Goal: Answer question/provide support: Share knowledge or assist other users

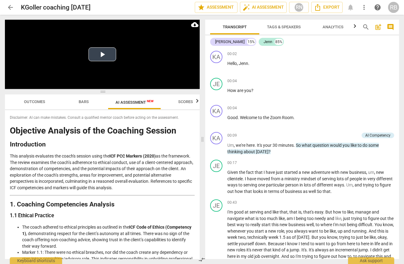
click at [100, 51] on button "Play Video" at bounding box center [103, 54] width 28 height 14
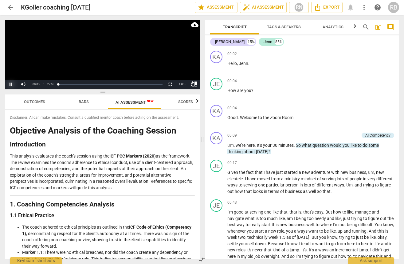
click at [11, 84] on button "Pause" at bounding box center [11, 84] width 12 height 9
click at [5, 6] on span "arrow_back" at bounding box center [10, 7] width 11 height 7
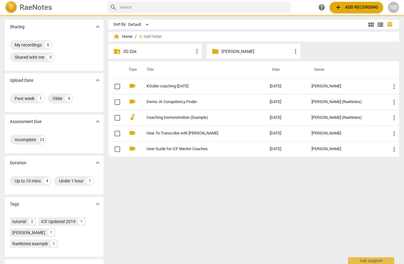
click at [232, 51] on p "[PERSON_NAME]" at bounding box center [257, 51] width 70 height 6
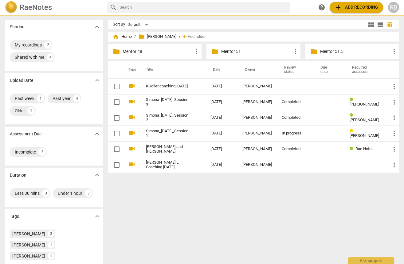
click at [244, 50] on p "Mentor 51" at bounding box center [256, 51] width 70 height 6
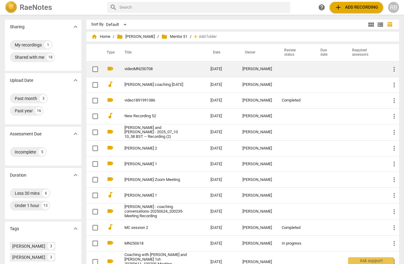
click at [165, 65] on td "videoMN250708" at bounding box center [161, 69] width 89 height 16
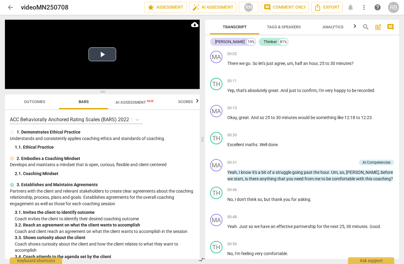
click at [103, 55] on button "Play Video" at bounding box center [103, 54] width 28 height 14
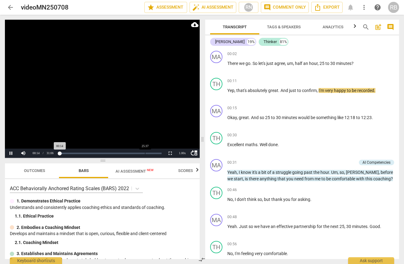
drag, startPoint x: 189, startPoint y: 90, endPoint x: 157, endPoint y: 148, distance: 66.6
click at [185, 159] on span at bounding box center [102, 161] width 195 height 4
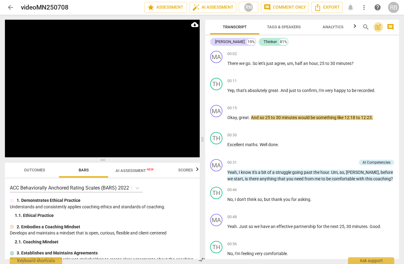
click at [379, 27] on span "post_add" at bounding box center [378, 26] width 7 height 7
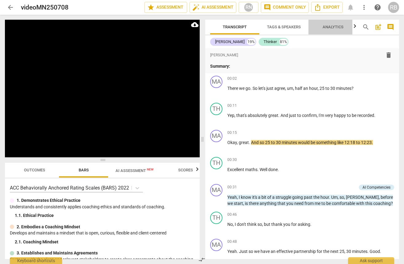
click at [339, 25] on span "Analytics" at bounding box center [333, 27] width 21 height 5
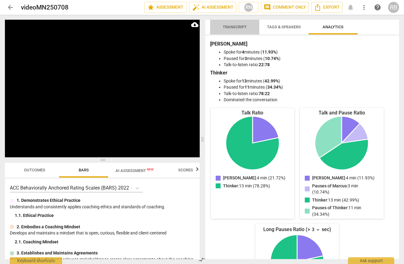
click at [228, 27] on span "Transcript" at bounding box center [235, 27] width 24 height 5
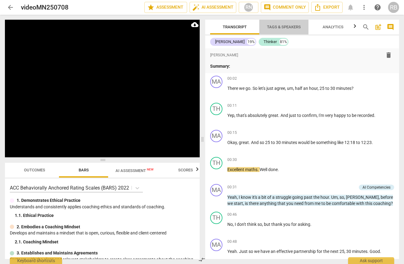
click at [283, 23] on span "Tags & Speakers" at bounding box center [284, 27] width 49 height 8
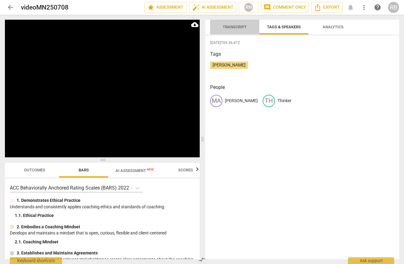
click at [234, 27] on span "Transcript" at bounding box center [235, 27] width 24 height 5
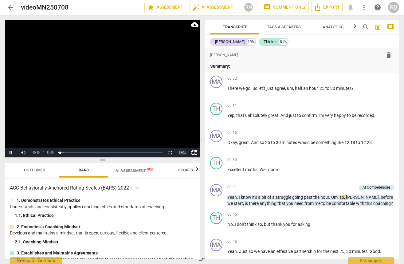
click at [184, 151] on div "1.00 x" at bounding box center [183, 152] width 12 height 9
click at [182, 142] on li "2x" at bounding box center [183, 144] width 12 height 7
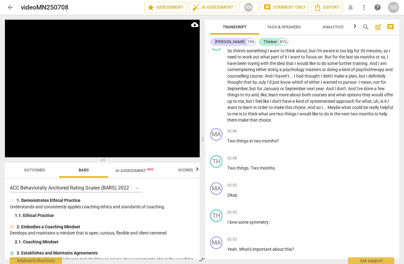
scroll to position [1381, 0]
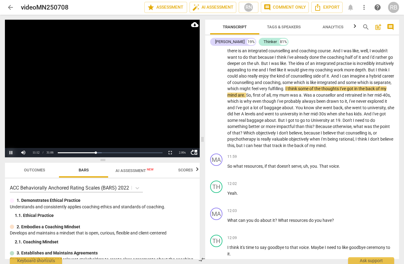
click at [10, 153] on button "Pause" at bounding box center [11, 152] width 12 height 9
click at [11, 153] on button "Play" at bounding box center [11, 152] width 12 height 9
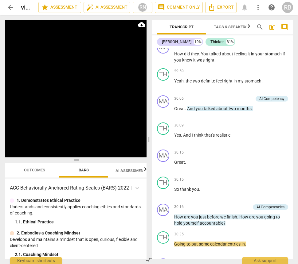
scroll to position [4598, 0]
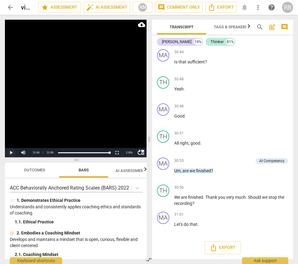
click at [9, 153] on button "Play" at bounding box center [11, 152] width 12 height 9
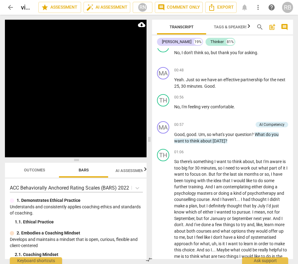
scroll to position [179, 0]
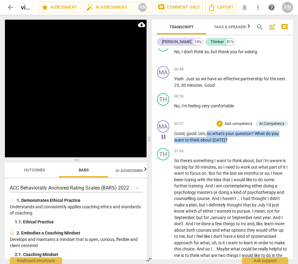
drag, startPoint x: 229, startPoint y: 141, endPoint x: 208, endPoint y: 134, distance: 21.9
click at [208, 134] on p "Good , good . Um , so what's your question ? What do you want to think about to…" at bounding box center [231, 136] width 114 height 13
click at [264, 124] on div "AI Competency" at bounding box center [272, 124] width 25 height 6
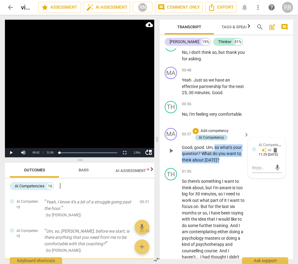
scroll to position [45, 0]
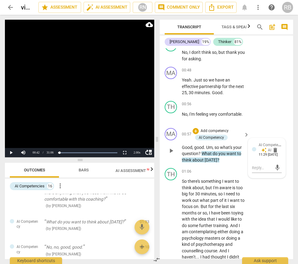
click at [262, 144] on span "AI Competency" at bounding box center [271, 144] width 25 height 6
click at [257, 143] on div "AI Competency auto_awesome AI delete 11:29 09-01-2025" at bounding box center [267, 149] width 30 height 15
click at [245, 137] on span "keyboard_arrow_right" at bounding box center [246, 134] width 7 height 7
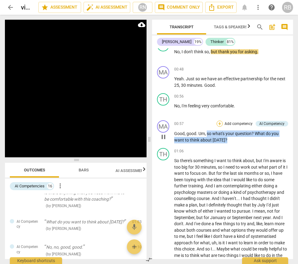
drag, startPoint x: 227, startPoint y: 139, endPoint x: 217, endPoint y: 125, distance: 16.6
click at [208, 134] on p "Good , good . Um , so what's your question ? What do you want to think about to…" at bounding box center [231, 136] width 114 height 13
click at [218, 125] on div "+" at bounding box center [220, 124] width 6 height 6
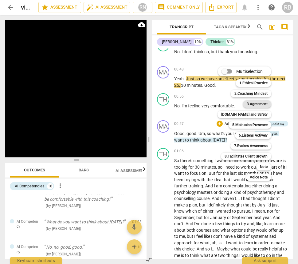
click at [256, 104] on b "3.Agreement" at bounding box center [257, 103] width 21 height 7
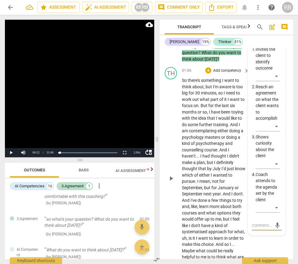
scroll to position [332, 0]
click at [265, 191] on p "Coach attends to the agenda set by the client" at bounding box center [269, 188] width 26 height 32
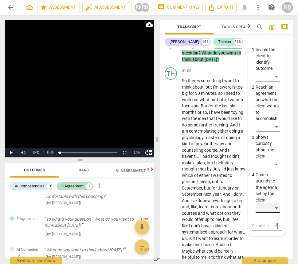
click at [275, 207] on div "​" at bounding box center [268, 208] width 25 height 10
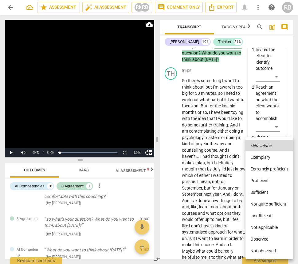
click at [216, 197] on div at bounding box center [149, 132] width 298 height 264
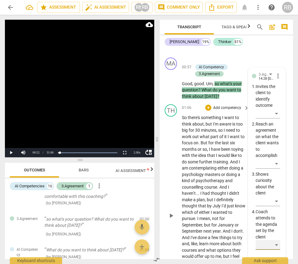
scroll to position [295, 0]
click at [221, 196] on p "So there's something I want to think about , but I'm aware is too big for 30 mi…" at bounding box center [214, 216] width 64 height 202
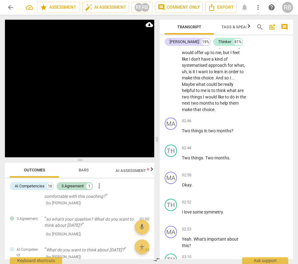
scroll to position [502, 0]
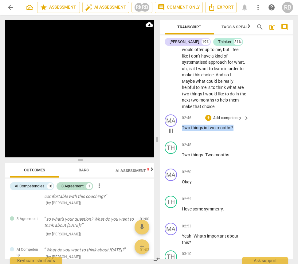
drag, startPoint x: 236, startPoint y: 127, endPoint x: 182, endPoint y: 128, distance: 53.5
click at [182, 128] on p "Two things in two months ?" at bounding box center [214, 128] width 64 height 6
click at [208, 117] on div "+" at bounding box center [208, 118] width 6 height 6
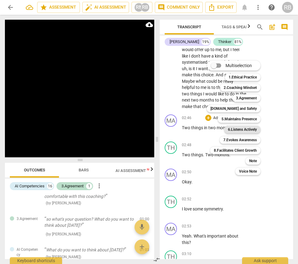
click at [243, 127] on b "6.Listens Actively" at bounding box center [242, 129] width 29 height 7
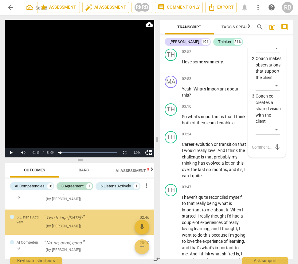
scroll to position [106, 0]
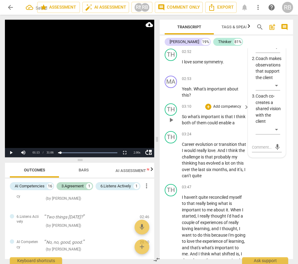
click at [222, 126] on p "So what's important is that I think both of them could enable a" at bounding box center [214, 119] width 64 height 13
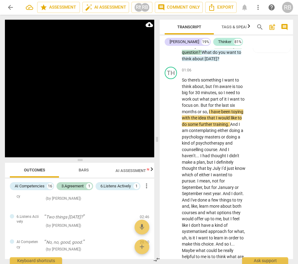
scroll to position [330, 0]
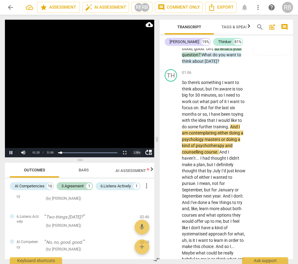
click at [136, 151] on div "2.00 x" at bounding box center [137, 152] width 12 height 9
click at [137, 124] on li "1x" at bounding box center [137, 124] width 12 height 7
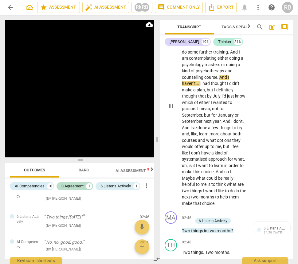
scroll to position [410, 0]
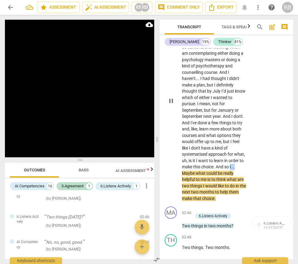
drag, startPoint x: 238, startPoint y: 166, endPoint x: 232, endPoint y: 167, distance: 6.8
click at [232, 167] on p "So there's something I want to think about , but I'm aware is too big for 30 mi…" at bounding box center [214, 101] width 64 height 202
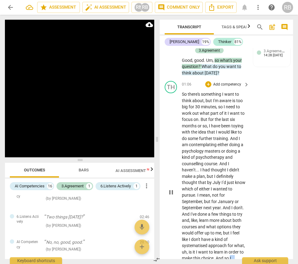
scroll to position [318, 0]
click at [207, 82] on div "+" at bounding box center [208, 84] width 6 height 6
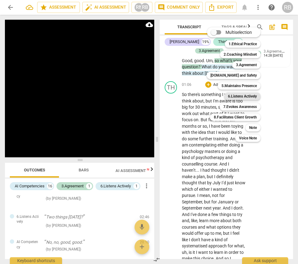
click at [245, 99] on b "6.Listens Actively" at bounding box center [242, 96] width 29 height 7
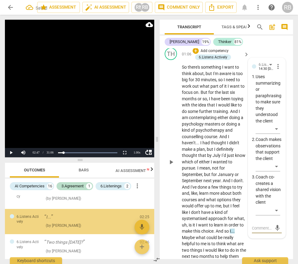
scroll to position [101, 0]
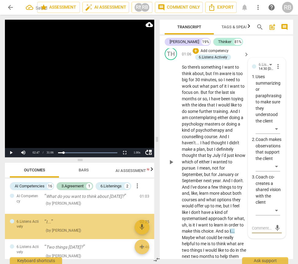
type textarea "l"
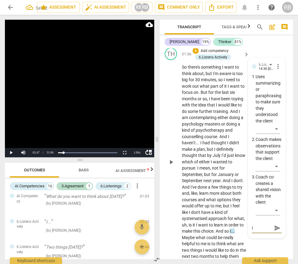
type textarea "lo"
type textarea "lov"
type textarea "love"
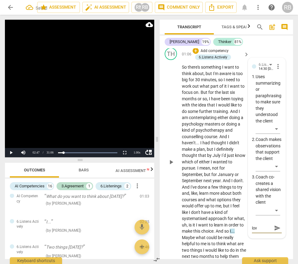
type textarea "love"
type textarea "love t"
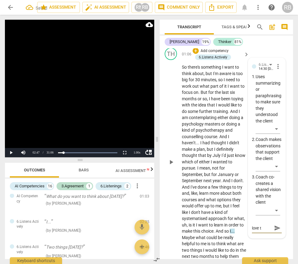
type textarea "love th"
type textarea "love thi"
type textarea "love this"
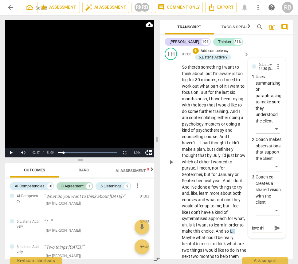
type textarea "love this"
type textarea "love this b"
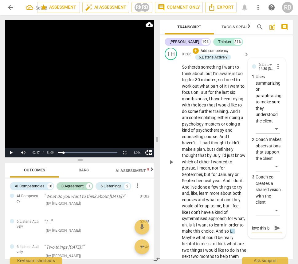
type textarea "love this be"
type textarea "love this bea"
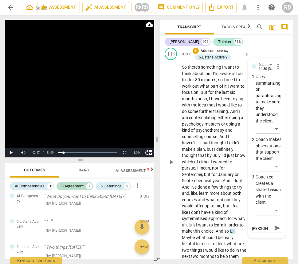
type textarea "love this beau"
type textarea "love this beaut"
type textarea "love this beauti"
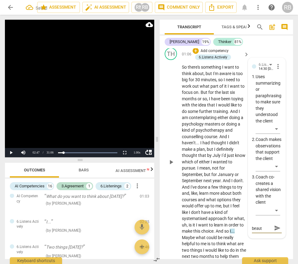
type textarea "love this beauti"
type textarea "love this beautif"
type textarea "love this beautifu"
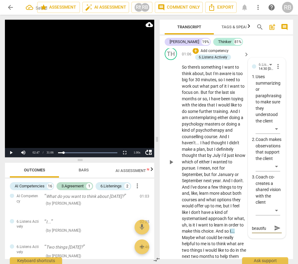
scroll to position [0, 0]
type textarea "love this beautiful"
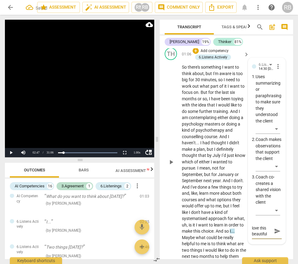
type textarea "love this beautiful s"
type textarea "love this beautiful si"
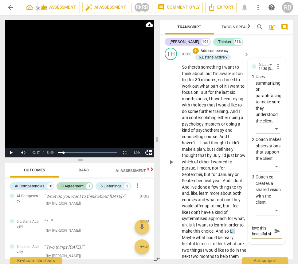
type textarea "love this beautiful sil"
type textarea "love this beautiful sile"
type textarea "love this beautiful silen"
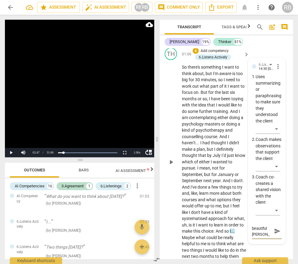
type textarea "love this beautiful silen"
type textarea "love this beautiful silenc"
type textarea "love this beautiful silence"
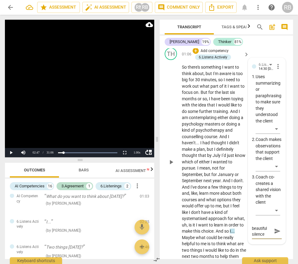
type textarea "love this beautiful silence!"
drag, startPoint x: 275, startPoint y: 238, endPoint x: 245, endPoint y: 233, distance: 30.2
click at [275, 237] on span "send" at bounding box center [277, 233] width 7 height 7
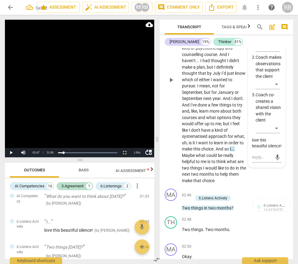
scroll to position [436, 0]
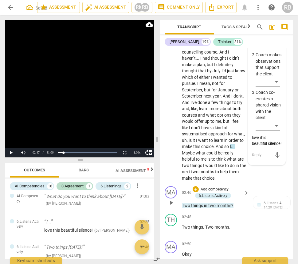
click at [171, 204] on span "play_arrow" at bounding box center [171, 202] width 7 height 7
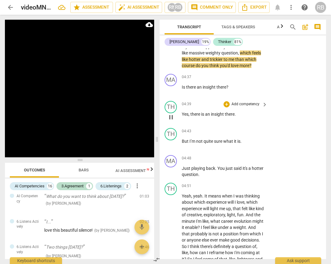
scroll to position [775, 0]
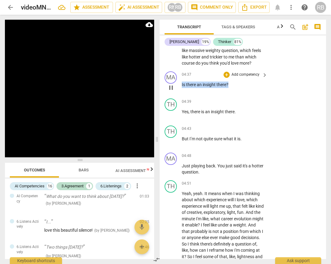
drag, startPoint x: 230, startPoint y: 91, endPoint x: 181, endPoint y: 91, distance: 48.6
click at [181, 91] on div "MA play_arrow pause 04:37 + Add competency keyboard_arrow_right Is there an ins…" at bounding box center [243, 82] width 167 height 27
click at [227, 78] on div "+" at bounding box center [227, 75] width 6 height 6
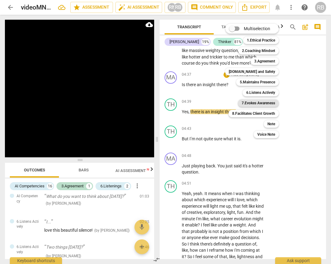
click at [257, 102] on b "7.Evokes Awareness" at bounding box center [259, 102] width 34 height 7
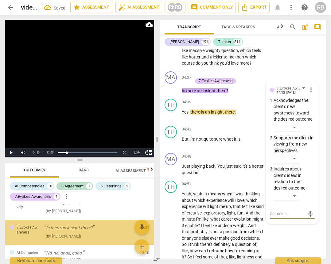
scroll to position [157, 0]
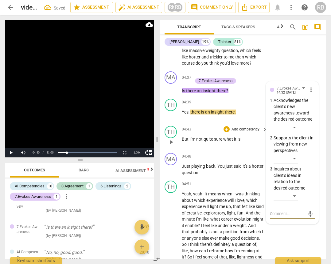
click at [208, 133] on div "04:43 + Add competency keyboard_arrow_right" at bounding box center [225, 129] width 86 height 7
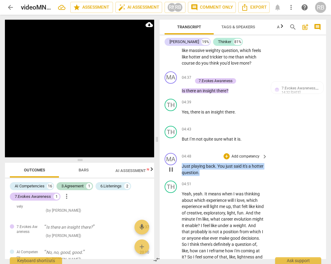
drag, startPoint x: 212, startPoint y: 178, endPoint x: 190, endPoint y: 172, distance: 23.4
click at [181, 174] on div "MA play_arrow pause 04:48 + Add competency keyboard_arrow_right Just playing ba…" at bounding box center [243, 164] width 167 height 28
click at [228, 159] on div "+" at bounding box center [227, 156] width 6 height 6
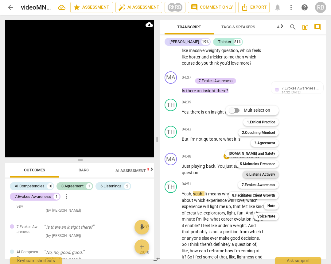
drag, startPoint x: 260, startPoint y: 172, endPoint x: 249, endPoint y: 177, distance: 12.1
click at [260, 172] on b "6.Listens Actively" at bounding box center [261, 174] width 29 height 7
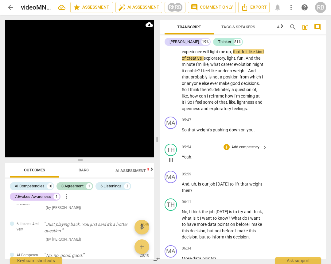
scroll to position [937, 0]
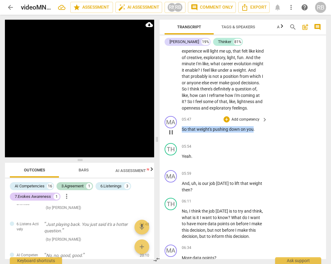
drag, startPoint x: 182, startPoint y: 142, endPoint x: 235, endPoint y: 135, distance: 53.4
click at [254, 133] on p "So that weight's pushing down on you ." at bounding box center [223, 129] width 83 height 6
click at [227, 122] on div "+" at bounding box center [227, 119] width 6 height 6
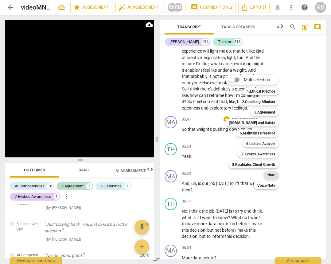
click at [271, 173] on b "Note" at bounding box center [272, 174] width 8 height 7
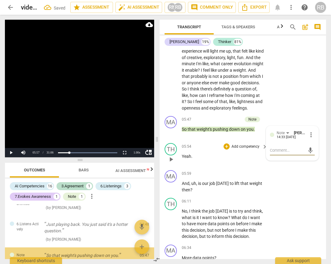
scroll to position [212, 0]
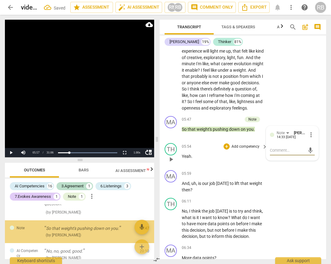
type textarea "s"
type textarea "sh"
type textarea "she"
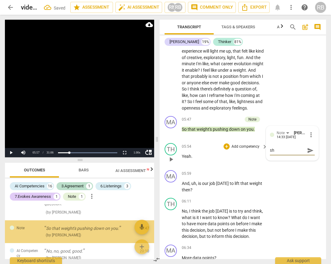
type textarea "she"
type textarea "she'"
type textarea "she's"
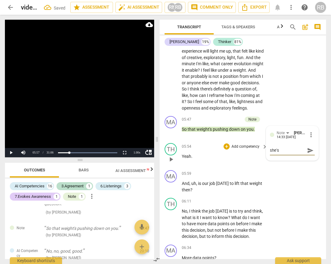
type textarea "she's"
type textarea "she's s"
type textarea "she's st"
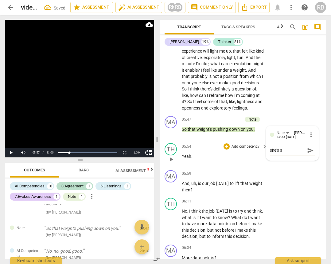
type textarea "she's st"
type textarea "she's sti"
type textarea "she's stil"
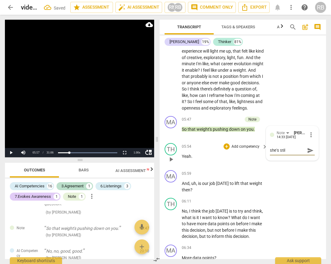
type textarea "she's still"
type textarea "she's still g"
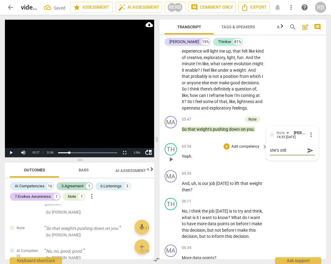
type textarea "she's still g"
type textarea "she's still go"
type textarea "she's still goi"
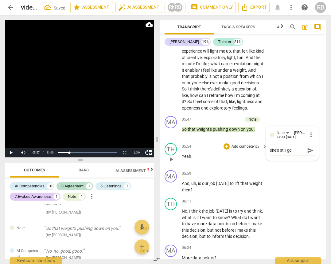
type textarea "she's still goin"
type textarea "she's still going"
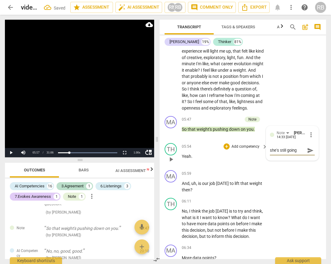
type textarea "she's still going"
type textarea "she's still going h"
type textarea "she's still going he"
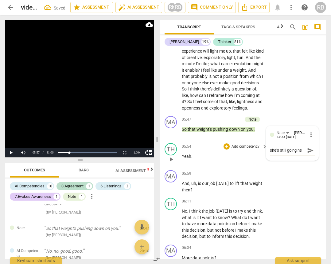
type textarea "she's still going her"
type textarea "she's still going here"
type textarea "she's still going here."
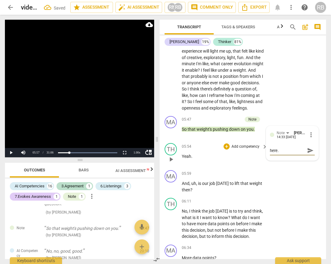
type textarea "she's still going here."
type textarea "she's still going here. K"
type textarea "she's still going here. Ke"
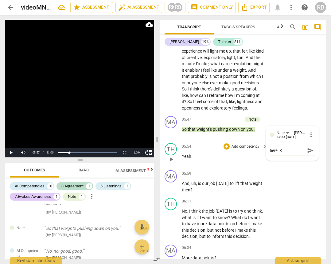
type textarea "she's still going here. Ke"
type textarea "she's still going here. Kee"
type textarea "she's still going here. Keep"
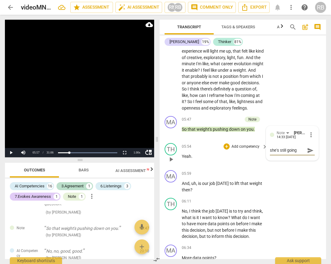
type textarea "she's still going here. Keep"
type textarea "she's still going here. Keep w"
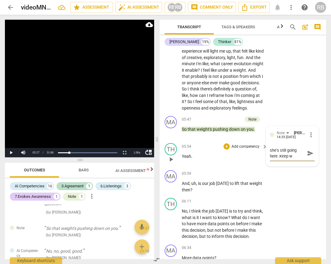
type textarea "she's still going here. Keep wa"
type textarea "she's still going here. Keep wat"
type textarea "she's still going here. Keep watc"
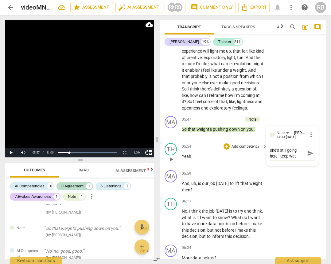
type textarea "she's still going here. Keep watc"
type textarea "she's still going here. Keep watch"
type textarea "she's still going here. Keep watchi"
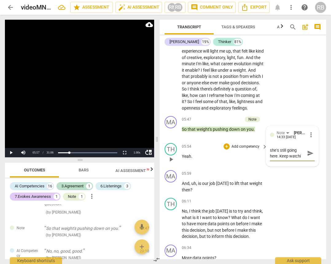
type textarea "she's still going here. Keep watchig"
type textarea "she's still going here. Keep watchig h"
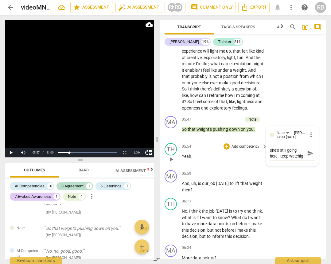
type textarea "she's still going here. Keep watchig h"
type textarea "she's still going here. Keep watchig he"
type textarea "she's still going here. Keep watchig her"
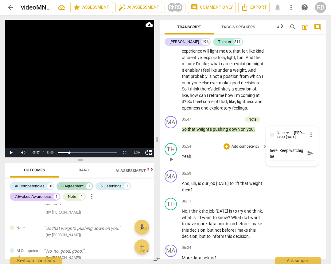
type textarea "she's still going here. Keep watchig her"
type textarea "she's still going here. Keep watching her"
type textarea "she's still going here. Keep watching her,"
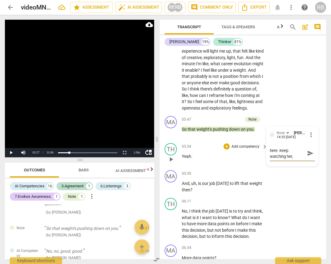
type textarea "she's still going here. Keep watching her,"
type textarea "she's still going here. Keep watching her, w"
type textarea "she's still going here. Keep watching her, wh"
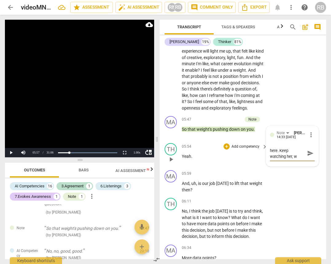
type textarea "she's still going here. Keep watching her, wh"
type textarea "she's still going here. Keep watching her, whe"
type textarea "she's still going here. Keep watching her, when"
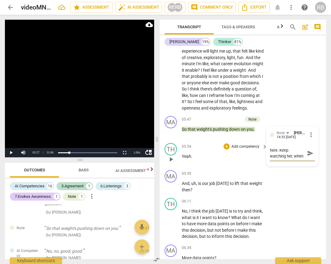
type textarea "she's still going here. Keep watching her, when"
type textarea "she's still going here. Keep watching her, when s"
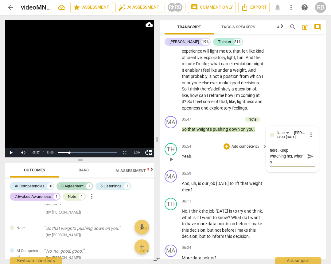
type textarea "she's still going here. Keep watching her, when sh"
type textarea "she's still going here. Keep watching her, when she"
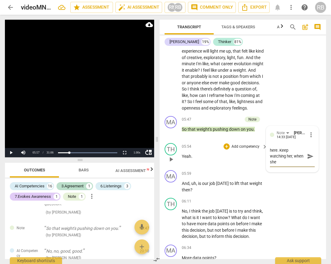
type textarea "she's still going here. Keep watching her, when she"
type textarea "she's still going here. Keep watching her, when she h"
type textarea "she's still going here. Keep watching her, when she ha"
type textarea "she's still going here. Keep watching her, when she has"
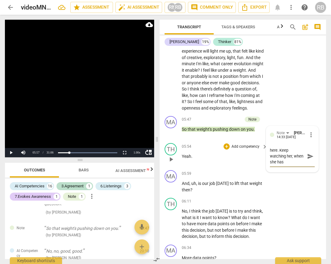
type textarea "she's still going here. Keep watching her, when she has"
type textarea "she's still going here. Keep watching her, when she has f"
type textarea "she's still going here. Keep watching her, when she has fi"
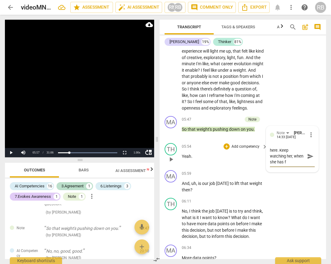
type textarea "she's still going here. Keep watching her, when she has fi"
type textarea "she's still going here. Keep watching her, when she has fin"
type textarea "she's still going here. Keep watching her, when she has fini"
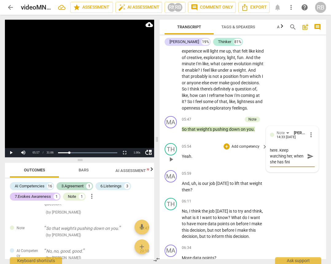
type textarea "she's still going here. Keep watching her, when she has finis"
type textarea "she's still going here. Keep watching her, when she has finish"
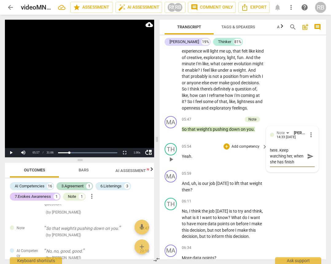
type textarea "she's still going here. Keep watching her, when she has finishe"
type textarea "she's still going here. Keep watching her, when she has finished"
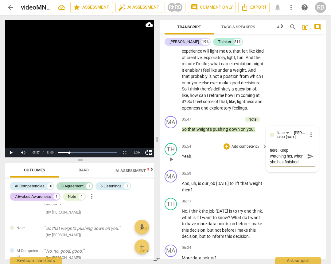
type textarea "she's still going here. Keep watching her, when she has finished"
type textarea "she's still going here. Keep watching her, when she has finished w"
type textarea "she's still going here. Keep watching her, when she has finished wr"
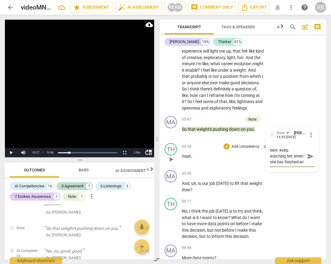
type textarea "she's still going here. Keep watching her, when she has finished w"
type textarea "she's still going here. Keep watching her, when she has finished"
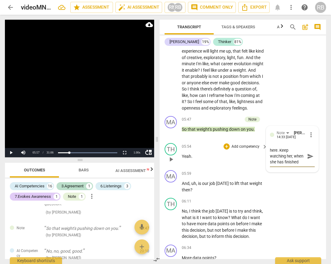
type textarea "she's still going here. Keep watching her, when she has finished"
type textarea "she's still going here. Keep watching her, when she has finishe"
type textarea "she's still going here. Keep watching her, when she has finish"
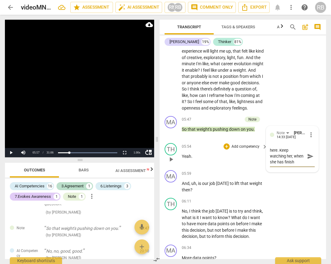
type textarea "she's still going here. Keep watching her, when she has finis"
drag, startPoint x: 286, startPoint y: 186, endPoint x: 264, endPoint y: 159, distance: 34.4
click at [264, 159] on div "format_bold format_list_bulleted Ruth Bennett delete Summary: MA play_arrow pau…" at bounding box center [243, 153] width 167 height 211
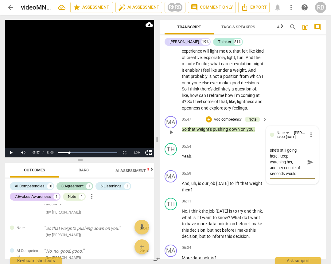
click at [308, 165] on span "send" at bounding box center [310, 162] width 7 height 7
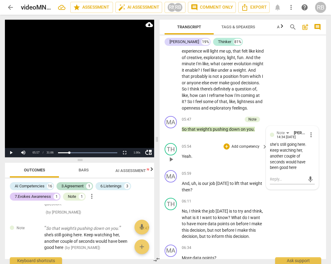
drag, startPoint x: 170, startPoint y: 172, endPoint x: 192, endPoint y: 171, distance: 21.2
click at [172, 163] on span "play_arrow" at bounding box center [171, 159] width 7 height 7
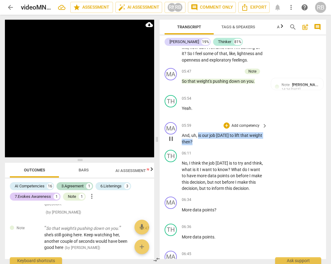
scroll to position [986, 0]
drag, startPoint x: 194, startPoint y: 156, endPoint x: 198, endPoint y: 148, distance: 9.2
click at [198, 144] on p "And , uh , is our job today to lift that weight then ?" at bounding box center [223, 138] width 83 height 13
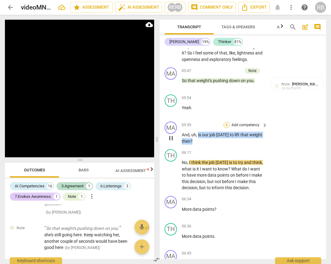
click at [226, 128] on div "+" at bounding box center [227, 125] width 6 height 6
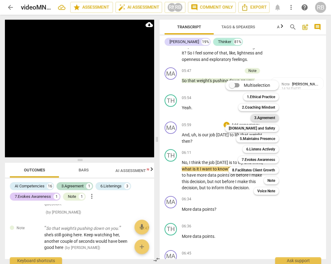
click at [264, 120] on b "3.Agreement" at bounding box center [265, 117] width 21 height 7
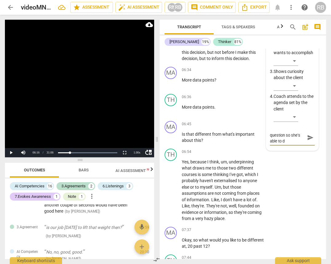
scroll to position [0, 0]
click at [307, 144] on span "send" at bounding box center [310, 140] width 7 height 7
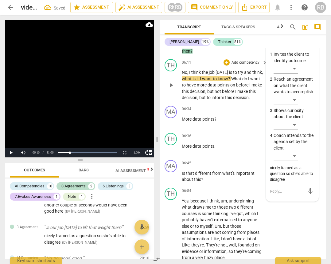
scroll to position [1079, 0]
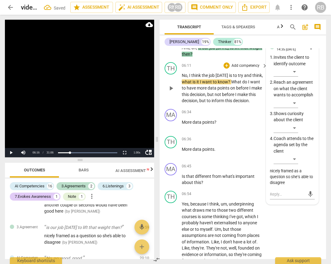
click at [170, 92] on span "play_arrow" at bounding box center [171, 88] width 7 height 7
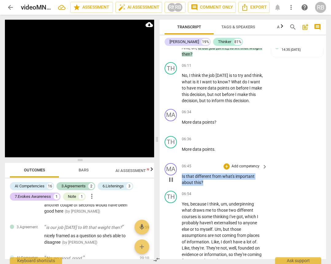
drag, startPoint x: 204, startPoint y: 194, endPoint x: 207, endPoint y: 181, distance: 13.1
click at [181, 187] on div "MA play_arrow pause 06:45 + Add competency keyboard_arrow_right Is that differe…" at bounding box center [243, 175] width 167 height 28
click at [225, 169] on div "+" at bounding box center [227, 166] width 6 height 6
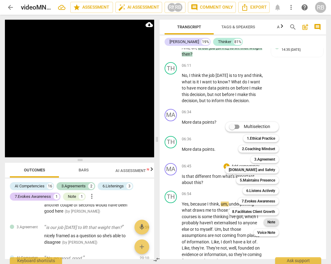
click at [271, 221] on b "Note" at bounding box center [272, 221] width 8 height 7
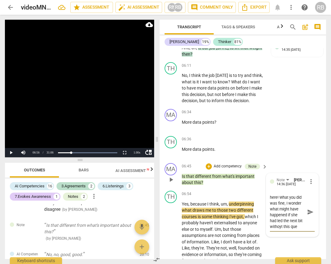
scroll to position [17, 0]
drag, startPoint x: 306, startPoint y: 226, endPoint x: 288, endPoint y: 216, distance: 20.5
click at [307, 215] on span "send" at bounding box center [310, 211] width 7 height 7
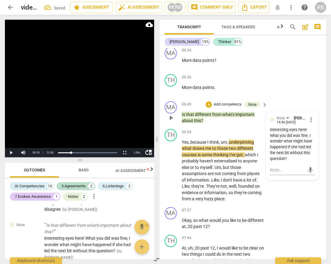
scroll to position [1147, 0]
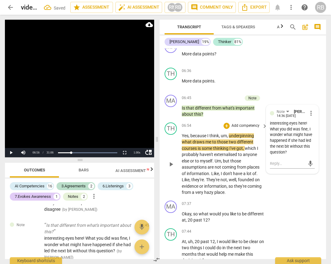
click at [171, 168] on span "play_arrow" at bounding box center [171, 164] width 7 height 7
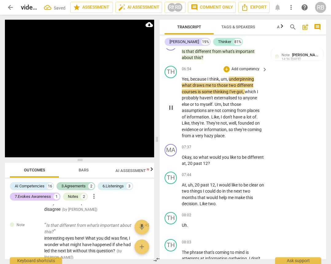
scroll to position [1204, 0]
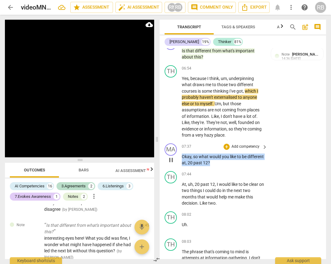
drag, startPoint x: 182, startPoint y: 169, endPoint x: 229, endPoint y: 175, distance: 47.1
click at [229, 166] on p "Okay , so what would you like to be different at , 20 past 12 ?" at bounding box center [223, 159] width 83 height 13
click at [224, 150] on div "+" at bounding box center [227, 147] width 6 height 6
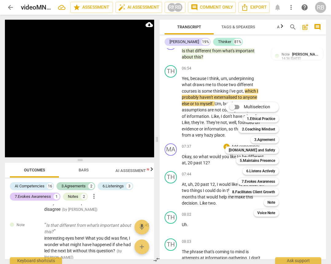
drag, startPoint x: 268, startPoint y: 140, endPoint x: 235, endPoint y: 185, distance: 55.3
click at [267, 140] on b "3.Agreement" at bounding box center [265, 139] width 21 height 7
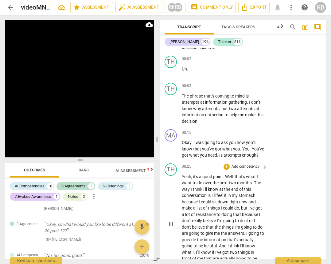
scroll to position [1367, 0]
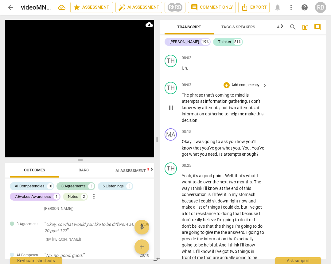
click at [175, 111] on span "pause" at bounding box center [171, 107] width 7 height 7
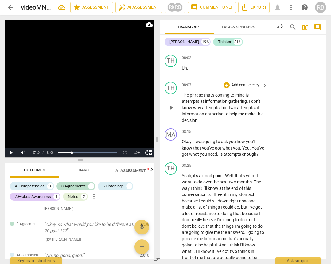
click at [175, 111] on span "play_arrow" at bounding box center [171, 107] width 7 height 7
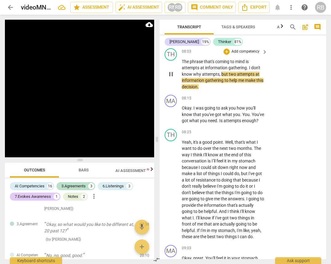
scroll to position [1421, 0]
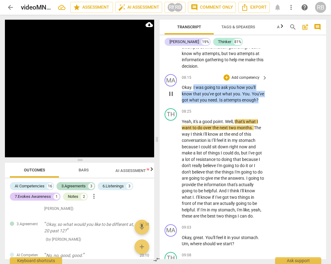
drag, startPoint x: 200, startPoint y: 117, endPoint x: 194, endPoint y: 103, distance: 15.7
click at [194, 103] on p "Okay . I was going to ask you how you'll know that you've got what you . You . …" at bounding box center [223, 93] width 83 height 19
click at [228, 81] on div "+" at bounding box center [227, 77] width 6 height 6
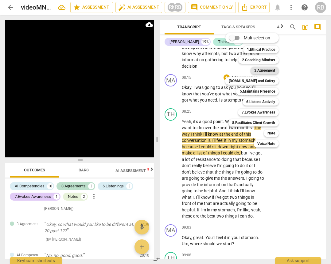
drag, startPoint x: 268, startPoint y: 72, endPoint x: 248, endPoint y: 144, distance: 74.6
click at [268, 72] on b "3.Agreement" at bounding box center [265, 70] width 21 height 7
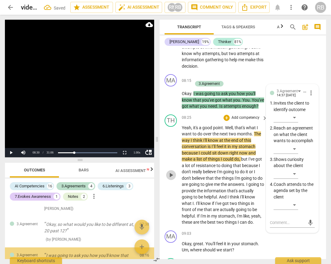
scroll to position [364, 0]
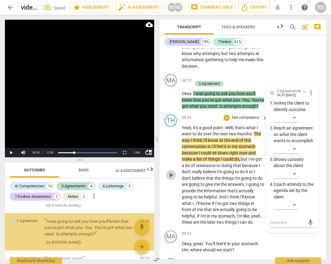
click at [168, 179] on span "play_arrow" at bounding box center [171, 174] width 7 height 7
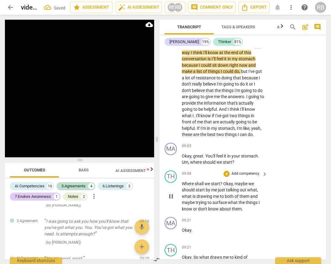
scroll to position [1520, 0]
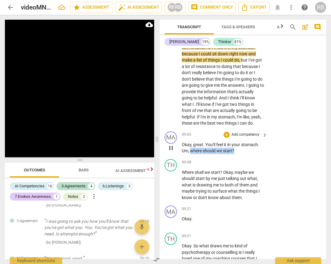
drag, startPoint x: 239, startPoint y: 169, endPoint x: 192, endPoint y: 172, distance: 47.7
click at [192, 154] on p "Okay , great . You'll feel it in your stomach . Um , where should we start ?" at bounding box center [223, 147] width 83 height 13
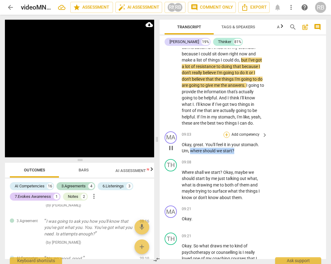
click at [226, 138] on div "+" at bounding box center [227, 135] width 6 height 6
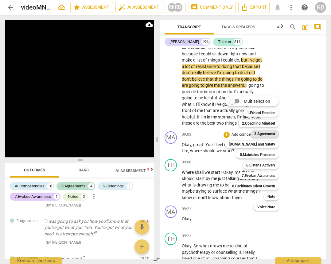
click at [261, 133] on b "3.Agreement" at bounding box center [265, 133] width 21 height 7
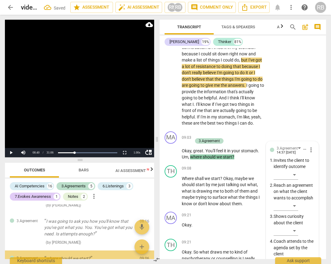
scroll to position [1671, 0]
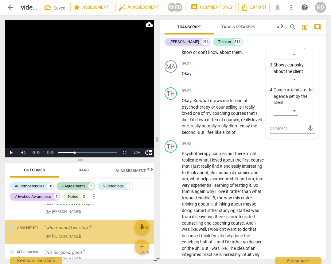
click at [188, 181] on span "um" at bounding box center [185, 178] width 6 height 5
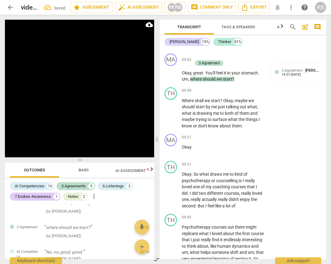
scroll to position [1596, 0]
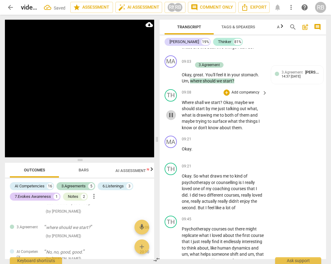
click at [170, 119] on span "pause" at bounding box center [171, 114] width 7 height 7
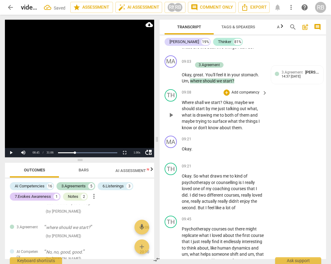
click at [170, 119] on span "play_arrow" at bounding box center [171, 114] width 7 height 7
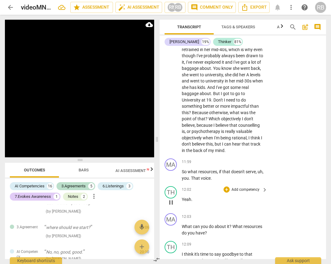
scroll to position [1953, 0]
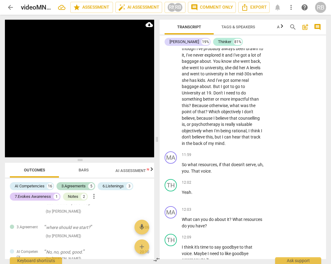
click at [220, 139] on span "but" at bounding box center [218, 136] width 7 height 5
click at [240, 139] on span "hear" at bounding box center [237, 136] width 10 height 5
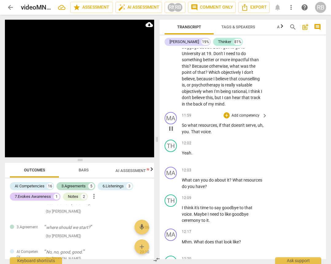
scroll to position [1992, 0]
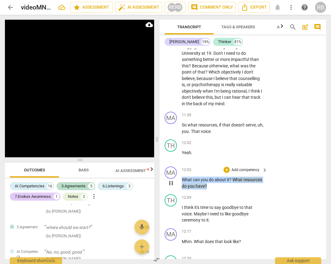
drag, startPoint x: 212, startPoint y: 210, endPoint x: 183, endPoint y: 206, distance: 29.8
click at [183, 189] on p "What can you do about it ? What resources do you have ?" at bounding box center [223, 183] width 83 height 13
click at [226, 173] on div "+" at bounding box center [227, 170] width 6 height 6
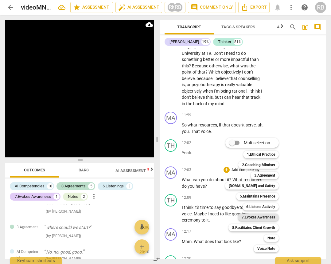
click at [260, 214] on b "7.Evokes Awareness" at bounding box center [259, 216] width 34 height 7
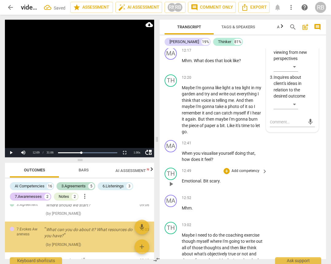
scroll to position [423, 0]
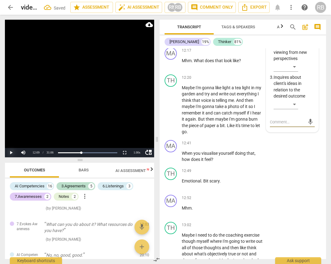
click at [10, 149] on button "Play" at bounding box center [11, 152] width 12 height 9
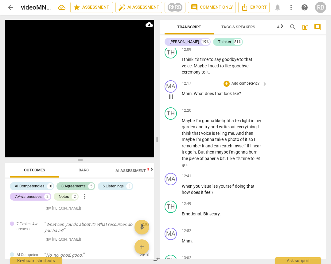
scroll to position [2145, 0]
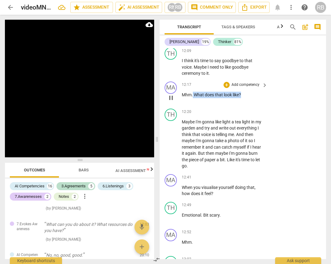
drag, startPoint x: 244, startPoint y: 118, endPoint x: 210, endPoint y: 115, distance: 34.9
click at [193, 98] on p "Mhm . What does that look like ?" at bounding box center [223, 95] width 83 height 6
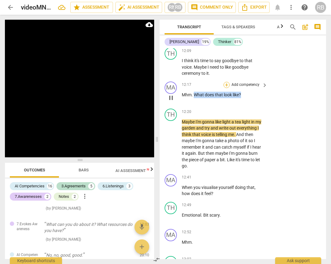
click at [225, 88] on div "+" at bounding box center [227, 85] width 6 height 6
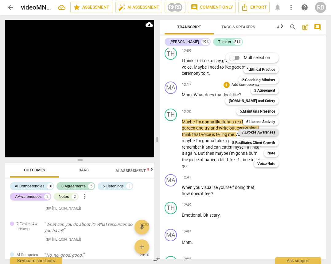
click at [258, 132] on b "7.Evokes Awareness" at bounding box center [259, 132] width 34 height 7
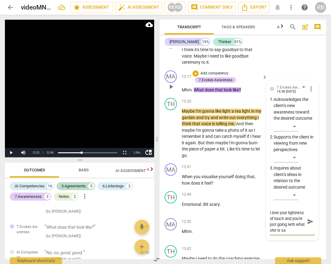
scroll to position [6, 0]
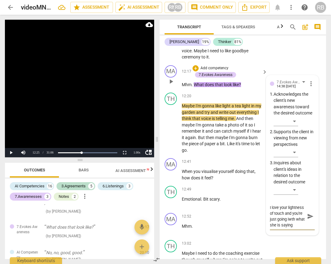
drag, startPoint x: 284, startPoint y: 251, endPoint x: 295, endPoint y: 256, distance: 11.9
click at [285, 228] on textarea "I love your lightness of touch and you're just going iwth what she is saying" at bounding box center [287, 215] width 35 height 23
click at [296, 228] on textarea "I love your lightness of touch and you're just going with what she is saying" at bounding box center [287, 215] width 35 height 23
click at [295, 228] on textarea "I love your lightness of touch and you're just going with what she is saying" at bounding box center [287, 215] width 35 height 23
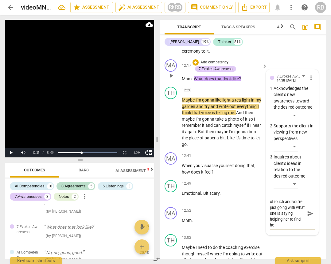
scroll to position [11, 0]
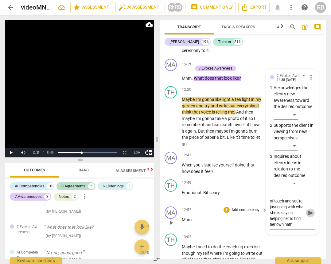
click at [308, 216] on span "send" at bounding box center [310, 212] width 7 height 7
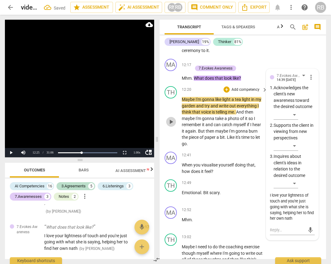
click at [172, 125] on span "play_arrow" at bounding box center [171, 121] width 7 height 7
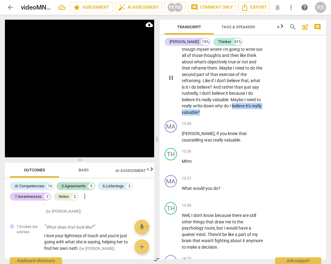
scroll to position [2374, 0]
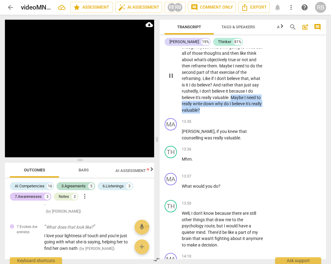
drag, startPoint x: 202, startPoint y: 137, endPoint x: 232, endPoint y: 125, distance: 32.3
click at [232, 113] on p "Maybe I need to do the coaching exercise though myself where I'm going to write…" at bounding box center [223, 76] width 83 height 76
click at [225, 34] on div "+" at bounding box center [227, 31] width 6 height 6
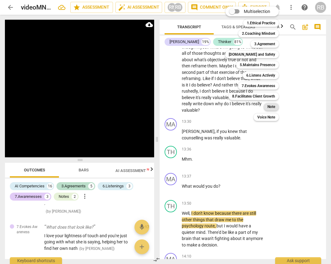
click at [272, 107] on b "Note" at bounding box center [272, 106] width 8 height 7
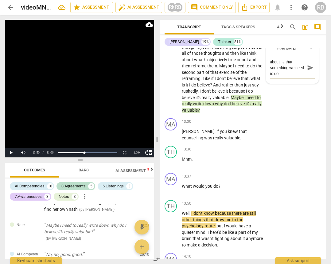
scroll to position [6, 0]
click at [308, 74] on span "send" at bounding box center [310, 70] width 7 height 7
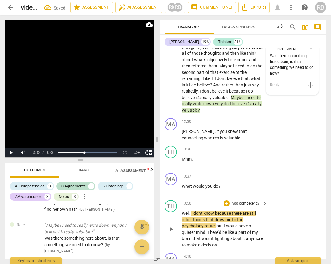
drag, startPoint x: 171, startPoint y: 252, endPoint x: 221, endPoint y: 225, distance: 56.9
click at [171, 233] on span "play_arrow" at bounding box center [171, 228] width 7 height 7
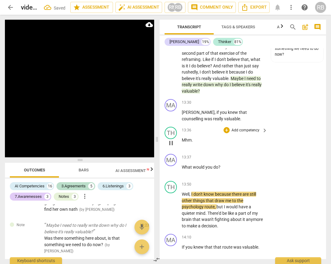
scroll to position [2396, 0]
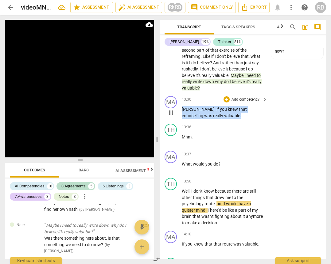
drag, startPoint x: 221, startPoint y: 140, endPoint x: 181, endPoint y: 136, distance: 40.2
click at [181, 121] on div "MA play_arrow pause 13:30 + Add competency keyboard_arrow_right Catherine , if …" at bounding box center [243, 107] width 167 height 28
click at [226, 102] on div "+" at bounding box center [227, 99] width 6 height 6
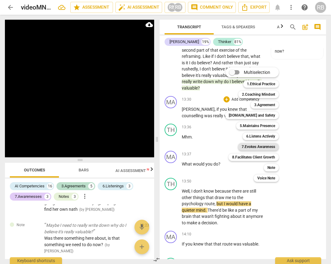
click at [270, 145] on b "7.Evokes Awareness" at bounding box center [259, 146] width 34 height 7
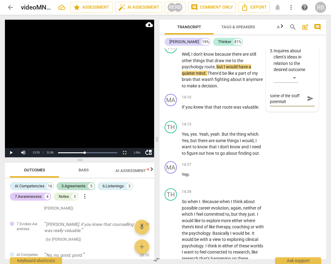
scroll to position [11, 0]
click at [309, 102] on span "send" at bounding box center [310, 98] width 7 height 7
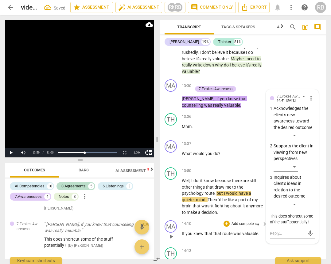
scroll to position [2412, 0]
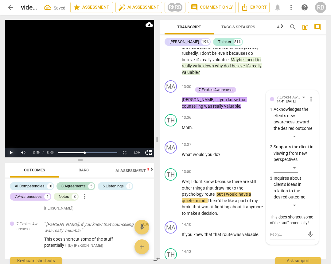
drag, startPoint x: 10, startPoint y: 151, endPoint x: 58, endPoint y: 141, distance: 49.6
click at [10, 151] on button "Play" at bounding box center [11, 152] width 12 height 9
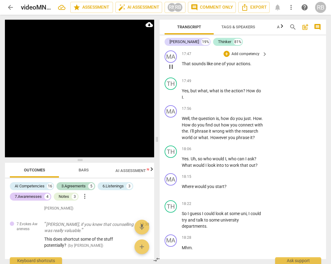
scroll to position [2989, 0]
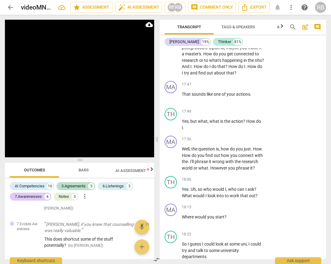
click at [213, 56] on span "How" at bounding box center [209, 53] width 10 height 5
drag, startPoint x: 229, startPoint y: 85, endPoint x: 233, endPoint y: 86, distance: 3.4
click at [213, 56] on span "How" at bounding box center [209, 53] width 10 height 5
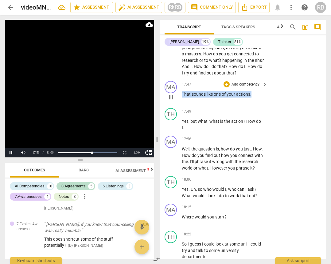
drag, startPoint x: 254, startPoint y: 132, endPoint x: 180, endPoint y: 132, distance: 73.2
click at [180, 105] on div "MA play_arrow pause 17:47 + Add competency keyboard_arrow_right That sounds lik…" at bounding box center [243, 91] width 167 height 27
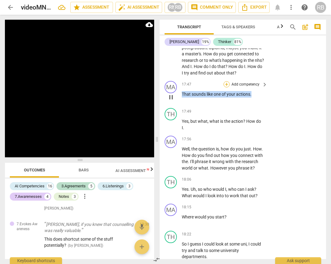
click at [226, 87] on div "+" at bounding box center [227, 84] width 6 height 6
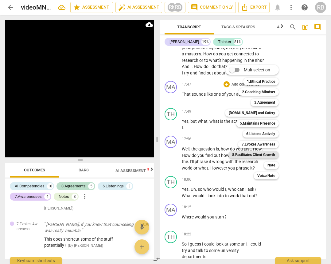
click at [264, 155] on b "8.Facilitates Client Growth" at bounding box center [253, 154] width 43 height 7
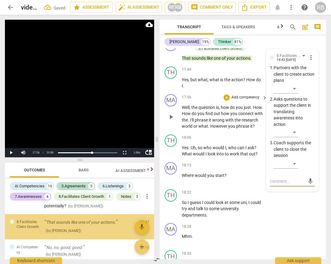
scroll to position [3032, 0]
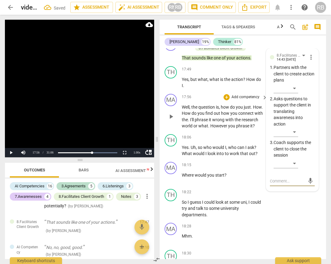
click at [170, 120] on span "play_arrow" at bounding box center [171, 116] width 7 height 7
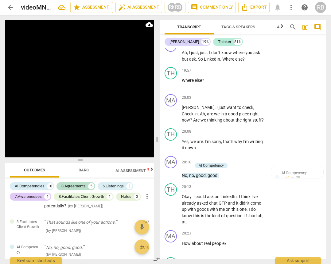
scroll to position [3464, 0]
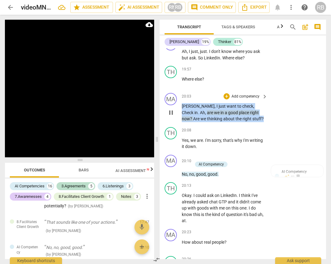
drag, startPoint x: 246, startPoint y: 175, endPoint x: 178, endPoint y: 163, distance: 68.6
click at [178, 125] on div "MA play_arrow pause 20:03 + Add competency keyboard_arrow_right Katharine , I j…" at bounding box center [243, 107] width 167 height 34
click at [225, 99] on div "+" at bounding box center [227, 96] width 6 height 6
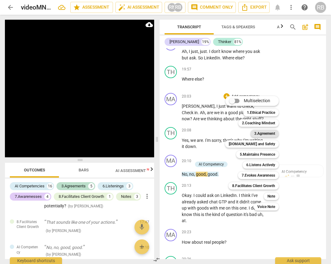
click at [262, 133] on b "3.Agreement" at bounding box center [265, 133] width 21 height 7
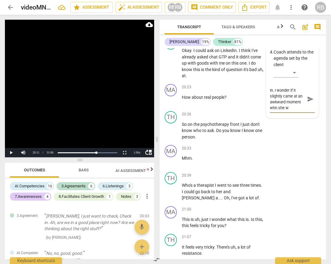
scroll to position [11, 0]
drag, startPoint x: 288, startPoint y: 165, endPoint x: 299, endPoint y: 173, distance: 13.6
click at [288, 111] on textarea "love this cehcking in. I wonder if it slightly came at an awkward moment whn sh…" at bounding box center [287, 98] width 35 height 23
drag, startPoint x: 289, startPoint y: 170, endPoint x: 300, endPoint y: 187, distance: 20.0
click at [290, 111] on textarea "love this cehcking in. I wonder if it slightly came at an awkward moment when s…" at bounding box center [287, 98] width 35 height 23
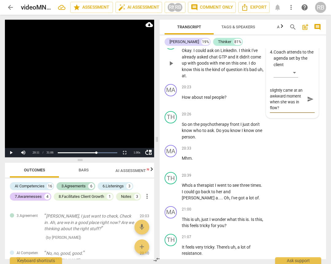
scroll to position [0, 0]
drag, startPoint x: 299, startPoint y: 171, endPoint x: 260, endPoint y: 135, distance: 52.9
click at [260, 135] on div "format_bold format_list_bulleted Ruth Bennett delete Summary: MA play_arrow pau…" at bounding box center [243, 153] width 167 height 211
drag, startPoint x: 287, startPoint y: 151, endPoint x: 293, endPoint y: 156, distance: 7.7
click at [289, 111] on textarea "love this cehcking in. I wonder if it slightly came at an awkward moment when s…" at bounding box center [287, 98] width 35 height 23
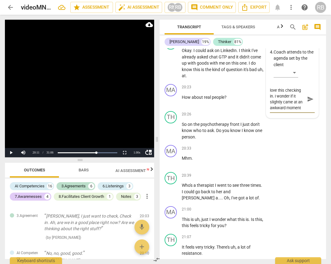
drag, startPoint x: 309, startPoint y: 160, endPoint x: 329, endPoint y: 146, distance: 24.8
click at [309, 102] on span "send" at bounding box center [310, 99] width 7 height 7
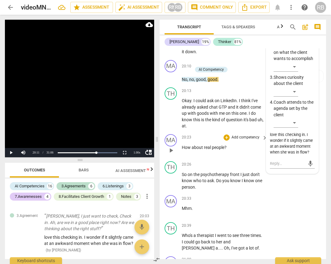
scroll to position [3557, 0]
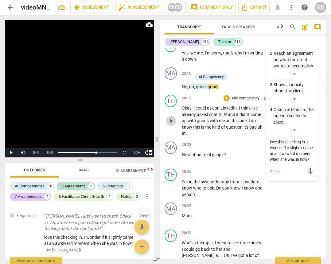
click at [172, 125] on span "play_arrow" at bounding box center [171, 120] width 7 height 7
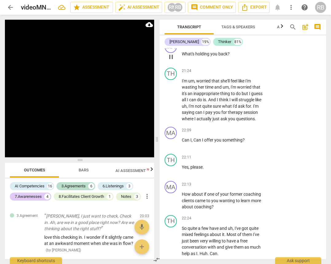
scroll to position [3837, 0]
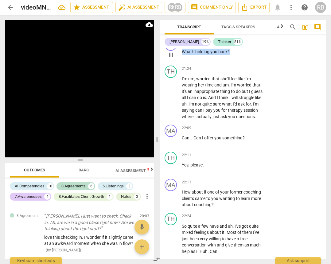
drag, startPoint x: 233, startPoint y: 108, endPoint x: 182, endPoint y: 109, distance: 51.1
click at [182, 55] on p "What's holding you back ?" at bounding box center [223, 52] width 83 height 6
click at [228, 45] on div "+" at bounding box center [227, 42] width 6 height 6
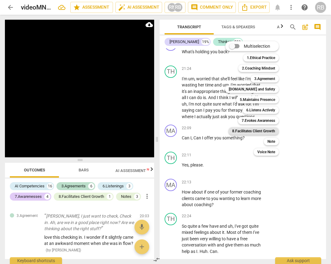
click at [264, 131] on b "8.Facilitates Client Growth" at bounding box center [253, 130] width 43 height 7
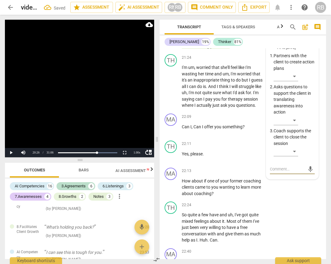
scroll to position [3850, 0]
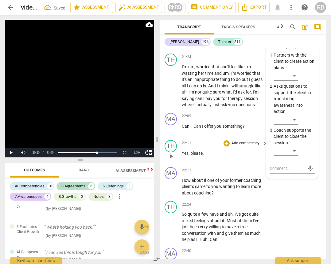
click at [239, 157] on p "Yes , please ." at bounding box center [223, 153] width 83 height 6
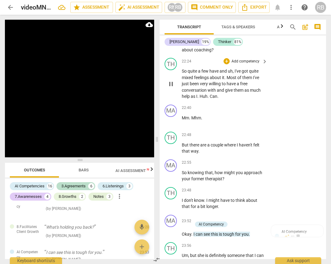
scroll to position [3993, 0]
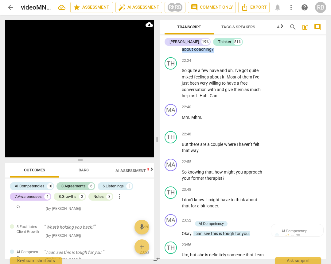
drag, startPoint x: 216, startPoint y: 113, endPoint x: 192, endPoint y: 103, distance: 25.6
click at [182, 53] on p "How about if one of your former coaching clients came to you wanting to learn m…" at bounding box center [223, 43] width 83 height 19
click at [224, 30] on div "+" at bounding box center [227, 27] width 6 height 6
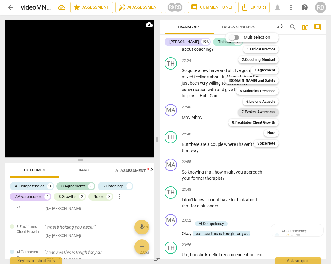
click at [268, 113] on b "7.Evokes Awareness" at bounding box center [259, 111] width 34 height 7
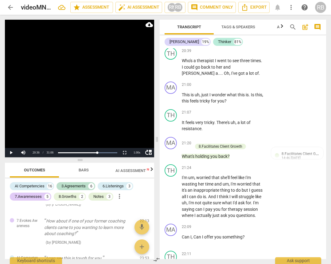
scroll to position [3742, 0]
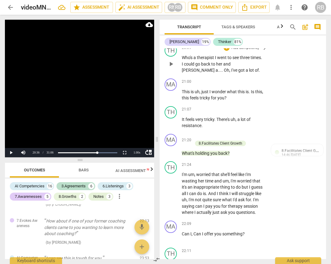
click at [184, 66] on span "I" at bounding box center [183, 63] width 2 height 5
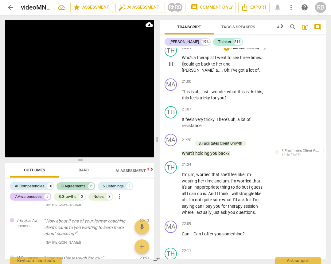
click at [184, 66] on span "I" at bounding box center [183, 63] width 2 height 5
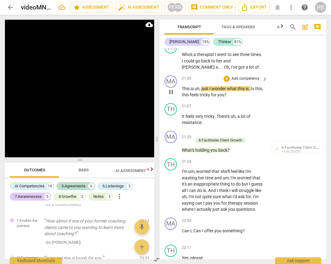
scroll to position [3748, 0]
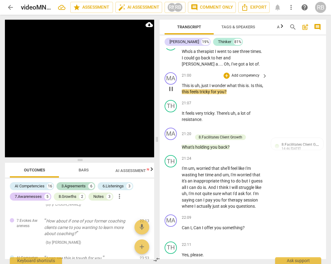
click at [248, 95] on p "This is uh , just I wonder what this is . Is this , this feels tricky for you ?" at bounding box center [223, 88] width 83 height 13
drag, startPoint x: 251, startPoint y: 143, endPoint x: 216, endPoint y: 138, distance: 35.4
click at [210, 95] on p "This is uh , just I wonder what this is . Is this , this feels tricky for you ?" at bounding box center [223, 88] width 83 height 13
click at [226, 79] on div "+" at bounding box center [227, 76] width 6 height 6
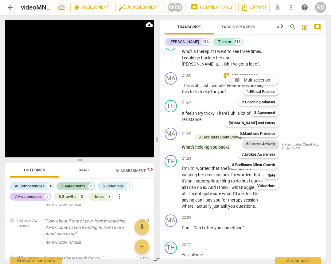
click at [257, 141] on b "6.Listens Actively" at bounding box center [261, 143] width 29 height 7
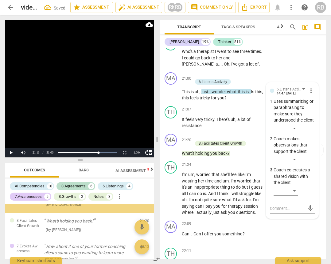
scroll to position [668, 0]
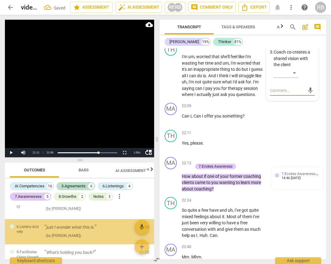
click at [280, 93] on textarea at bounding box center [287, 91] width 35 height 6
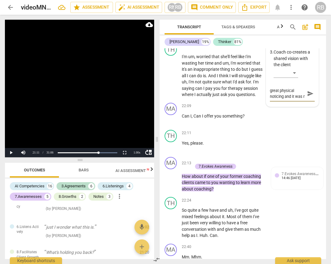
scroll to position [5, 0]
drag, startPoint x: 310, startPoint y: 154, endPoint x: 279, endPoint y: 157, distance: 31.3
click at [309, 97] on span "send" at bounding box center [310, 93] width 7 height 7
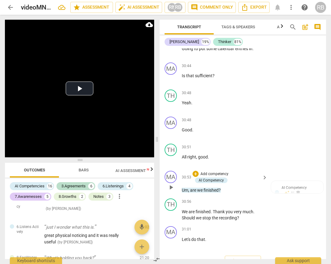
scroll to position [5386, 0]
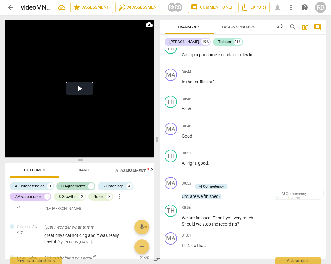
drag, startPoint x: 214, startPoint y: 111, endPoint x: 177, endPoint y: 100, distance: 37.9
click at [177, 39] on div "MA play_arrow pause 30:16 + Add competency AI Competencies keyboard_arrow_right…" at bounding box center [243, 22] width 167 height 34
click at [196, 14] on div "+" at bounding box center [196, 11] width 6 height 6
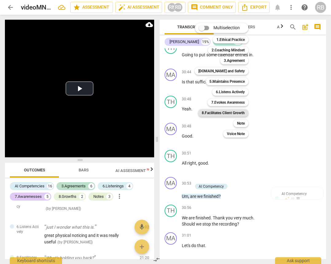
click at [236, 112] on b "8.Facilitates Client Growth" at bounding box center [223, 112] width 43 height 7
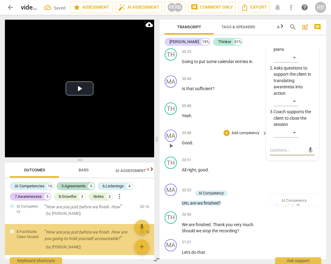
scroll to position [1042, 0]
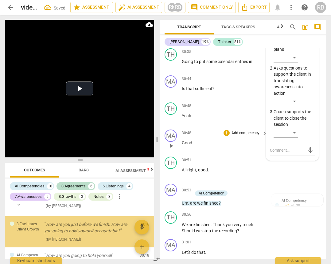
click at [237, 136] on p "Add competency" at bounding box center [245, 133] width 29 height 6
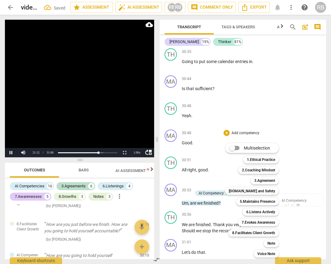
click at [311, 192] on div at bounding box center [165, 132] width 331 height 264
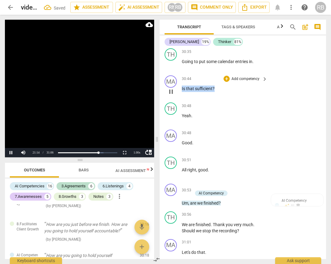
drag, startPoint x: 218, startPoint y: 165, endPoint x: 180, endPoint y: 165, distance: 38.1
click at [180, 100] on div "MA play_arrow pause 30:44 + Add competency keyboard_arrow_right Is that suffici…" at bounding box center [243, 86] width 167 height 27
click at [224, 82] on div "+" at bounding box center [227, 79] width 6 height 6
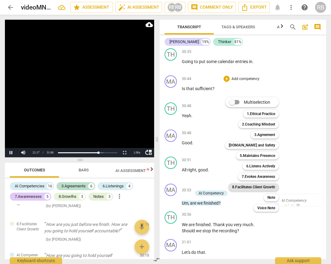
click at [248, 189] on b "8.Facilitates Client Growth" at bounding box center [253, 186] width 43 height 7
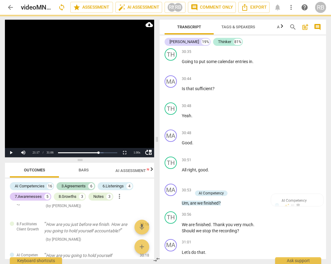
click at [212, 189] on div at bounding box center [165, 132] width 331 height 264
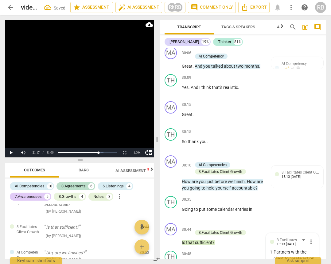
scroll to position [5237, 0]
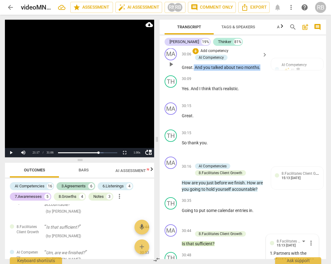
drag, startPoint x: 261, startPoint y: 138, endPoint x: 193, endPoint y: 139, distance: 68.6
click at [193, 71] on div "Great . And you talked about two months ." at bounding box center [225, 67] width 86 height 6
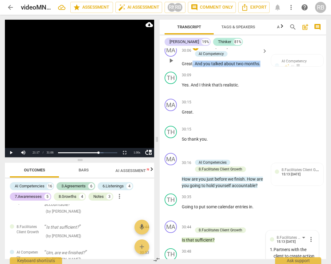
scroll to position [5240, 0]
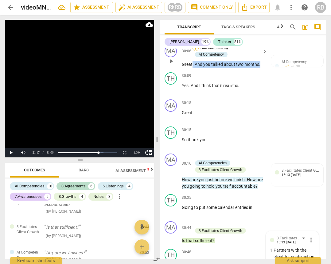
click at [196, 51] on div "+" at bounding box center [196, 48] width 6 height 6
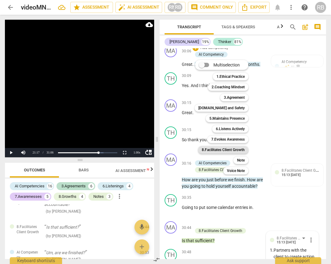
click at [235, 148] on b "8.Facilitates Client Growth" at bounding box center [223, 149] width 43 height 7
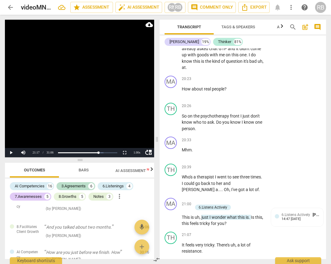
scroll to position [3560, 0]
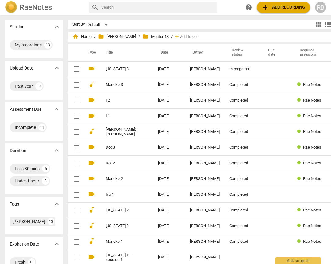
click at [113, 38] on span "folder Mentor [PERSON_NAME]" at bounding box center [117, 37] width 38 height 6
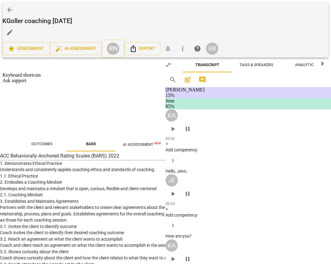
click at [24, 157] on button "Play Video" at bounding box center [12, 160] width 24 height 6
click at [92, 218] on div "1.00 x" at bounding box center [46, 221] width 92 height 6
click at [92, 256] on li "2x" at bounding box center [52, 259] width 80 height 6
drag, startPoint x: 266, startPoint y: 83, endPoint x: 260, endPoint y: 79, distance: 7.3
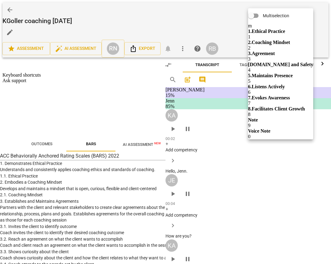
click at [275, 51] on b "3.Agreement" at bounding box center [261, 53] width 27 height 5
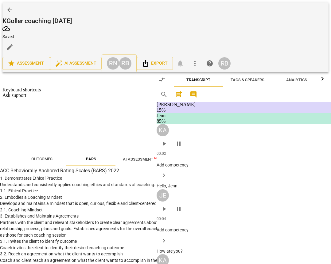
scroll to position [229, 0]
drag, startPoint x: 250, startPoint y: 170, endPoint x: 181, endPoint y: 168, distance: 68.9
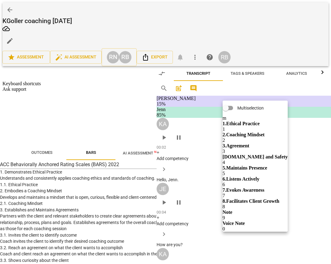
click at [259, 176] on b "6.Listens Actively" at bounding box center [241, 178] width 37 height 5
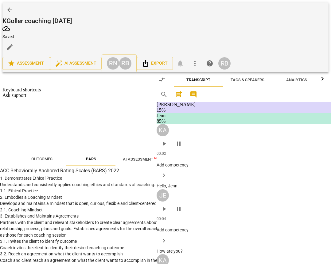
scroll to position [374, 0]
click at [12, 182] on button "Play" at bounding box center [18, 185] width 13 height 6
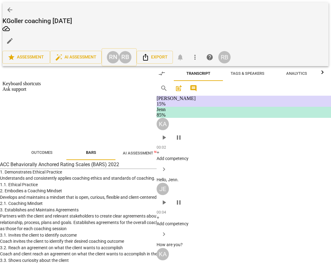
drag, startPoint x: 244, startPoint y: 123, endPoint x: 180, endPoint y: 124, distance: 63.3
click at [249, 116] on div "+" at bounding box center [257, 118] width 30 height 6
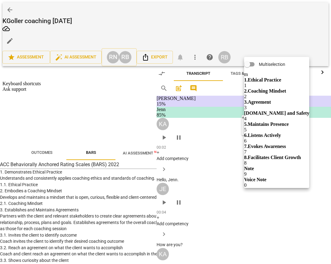
click at [277, 133] on b "6.Listens Actively" at bounding box center [262, 135] width 37 height 5
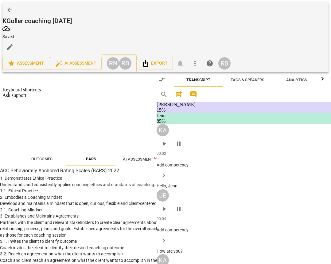
scroll to position [391, 0]
click at [12, 182] on button "Play" at bounding box center [18, 185] width 13 height 6
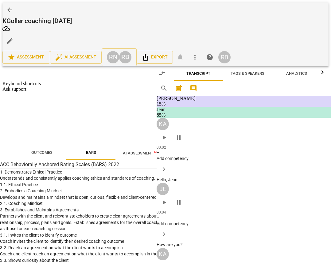
drag, startPoint x: 10, startPoint y: 85, endPoint x: 34, endPoint y: 53, distance: 40.0
click at [12, 175] on button "Pause" at bounding box center [20, 178] width 17 height 6
click at [12, 175] on button "Play" at bounding box center [18, 178] width 13 height 6
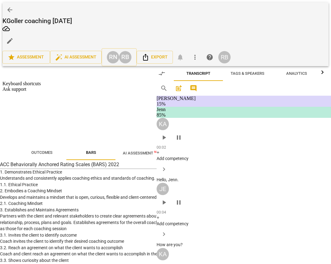
drag, startPoint x: 198, startPoint y: 118, endPoint x: 182, endPoint y: 104, distance: 20.9
click at [200, 109] on div "+" at bounding box center [210, 112] width 30 height 6
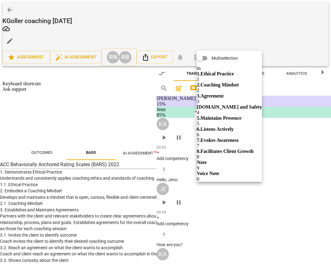
click at [224, 93] on b "3.Agreement" at bounding box center [210, 95] width 27 height 5
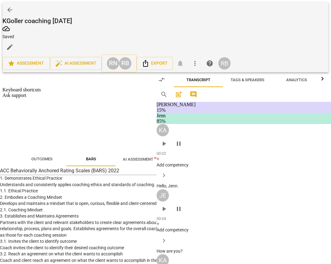
drag, startPoint x: 208, startPoint y: 179, endPoint x: 190, endPoint y: 167, distance: 21.6
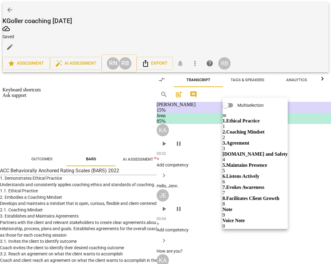
click at [250, 140] on b "3.Agreement" at bounding box center [236, 142] width 27 height 5
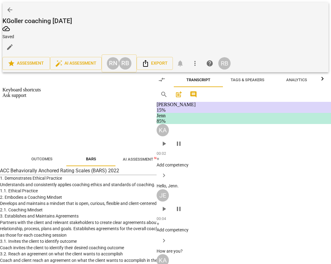
scroll to position [674, 0]
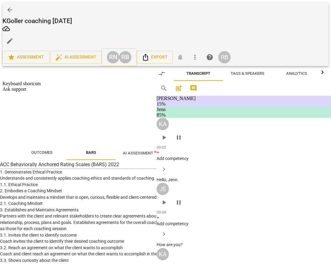
drag, startPoint x: 237, startPoint y: 160, endPoint x: 178, endPoint y: 152, distance: 59.0
click at [239, 151] on div "+" at bounding box center [249, 154] width 30 height 6
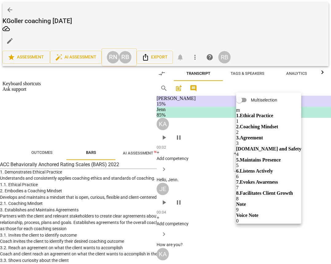
click at [263, 135] on b "3.Agreement" at bounding box center [249, 137] width 27 height 5
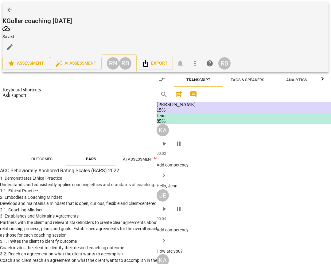
scroll to position [892, 0]
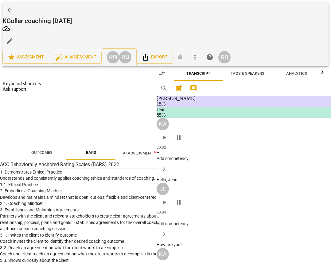
scroll to position [1476, 0]
drag, startPoint x: 231, startPoint y: 117, endPoint x: 222, endPoint y: 105, distance: 14.6
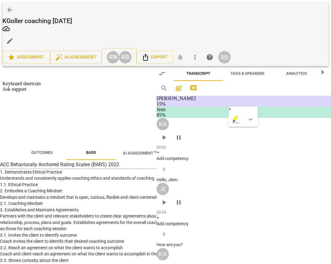
click at [235, 106] on div "+" at bounding box center [244, 109] width 30 height 6
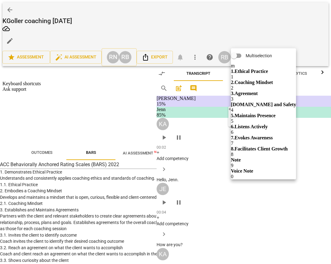
click at [268, 124] on b "6.Listens Actively" at bounding box center [249, 126] width 37 height 5
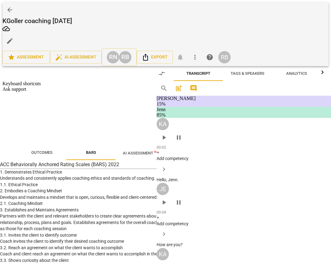
scroll to position [1194, 0]
drag, startPoint x: 243, startPoint y: 117, endPoint x: 252, endPoint y: 107, distance: 12.9
click at [247, 109] on div "+" at bounding box center [256, 112] width 30 height 6
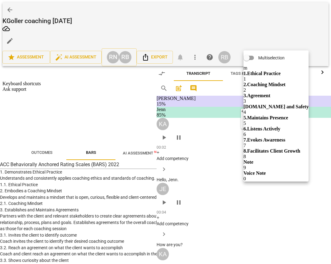
drag, startPoint x: 276, startPoint y: 131, endPoint x: 243, endPoint y: 145, distance: 35.7
click at [274, 137] on b "7.Evokes Awareness" at bounding box center [265, 139] width 42 height 5
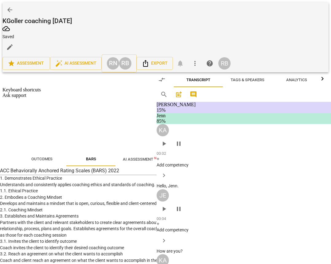
scroll to position [1437, 0]
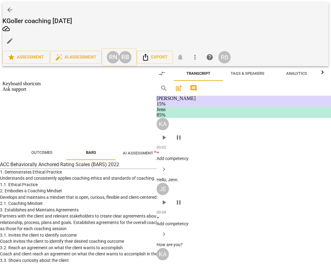
drag, startPoint x: 195, startPoint y: 113, endPoint x: 198, endPoint y: 130, distance: 17.2
drag, startPoint x: 198, startPoint y: 131, endPoint x: 196, endPoint y: 113, distance: 18.9
click at [197, 123] on div "+" at bounding box center [210, 126] width 30 height 6
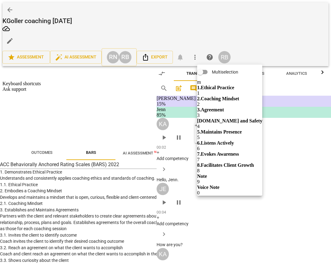
drag, startPoint x: 241, startPoint y: 103, endPoint x: 251, endPoint y: 129, distance: 27.5
click at [224, 107] on b "3.Agreement" at bounding box center [210, 109] width 27 height 5
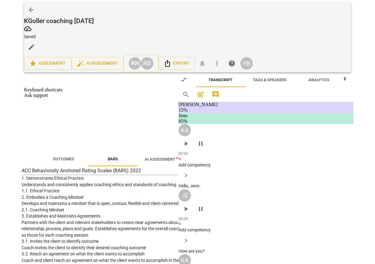
scroll to position [1634, 0]
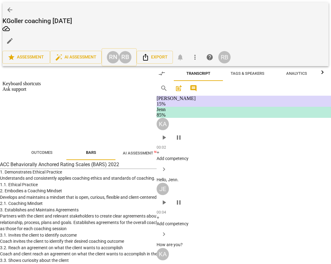
drag, startPoint x: 171, startPoint y: 165, endPoint x: 285, endPoint y: 196, distance: 118.6
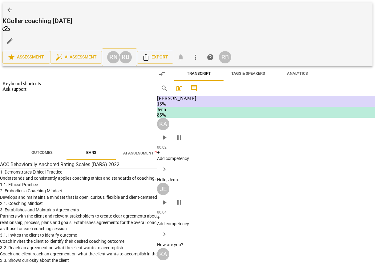
scroll to position [1623, 0]
drag, startPoint x: 200, startPoint y: 124, endPoint x: 252, endPoint y: 108, distance: 54.8
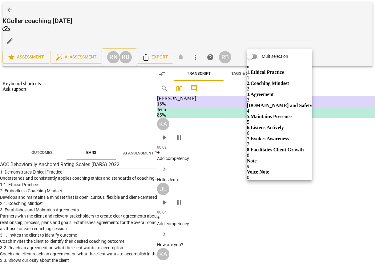
click at [284, 125] on b "6.Listens Actively" at bounding box center [265, 127] width 37 height 5
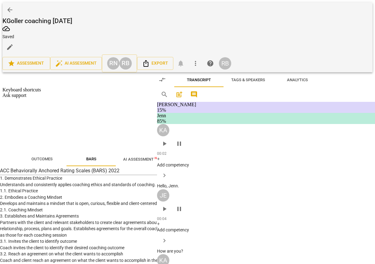
scroll to position [1812, 0]
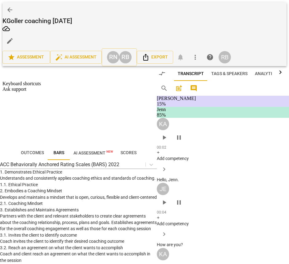
scroll to position [3099, 0]
drag, startPoint x: 196, startPoint y: 90, endPoint x: 195, endPoint y: 83, distance: 6.9
click at [201, 80] on div "+" at bounding box center [211, 83] width 30 height 6
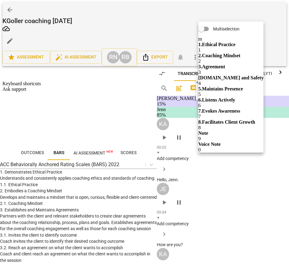
click at [235, 97] on b "6.Listens Actively" at bounding box center [216, 99] width 37 height 5
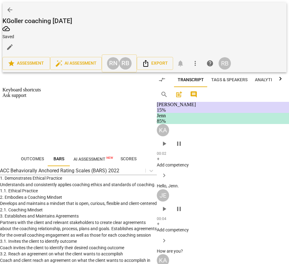
drag, startPoint x: 236, startPoint y: 148, endPoint x: 178, endPoint y: 126, distance: 62.1
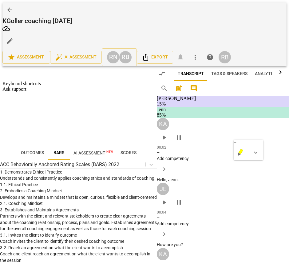
click at [235, 140] on div "+ keyboard_arrow_down" at bounding box center [249, 150] width 30 height 20
click at [238, 140] on div "+" at bounding box center [249, 143] width 30 height 6
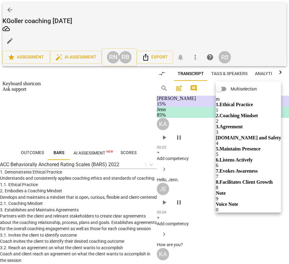
click at [243, 124] on b "3.Agreement" at bounding box center [229, 126] width 27 height 5
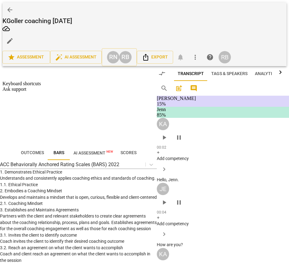
scroll to position [3285, 0]
drag, startPoint x: 230, startPoint y: 104, endPoint x: 181, endPoint y: 62, distance: 64.4
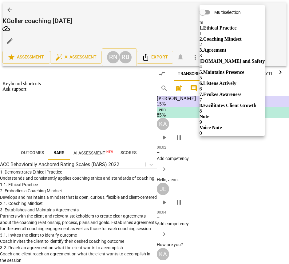
drag, startPoint x: 240, startPoint y: 73, endPoint x: 259, endPoint y: 84, distance: 21.1
click at [236, 81] on b "6.Listens Actively" at bounding box center [218, 83] width 37 height 5
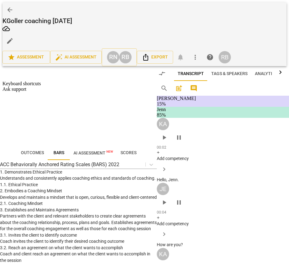
drag, startPoint x: 8, startPoint y: 83, endPoint x: 142, endPoint y: 95, distance: 134.3
click at [12, 175] on button "Play" at bounding box center [18, 178] width 13 height 6
drag, startPoint x: 182, startPoint y: 149, endPoint x: 216, endPoint y: 159, distance: 36.1
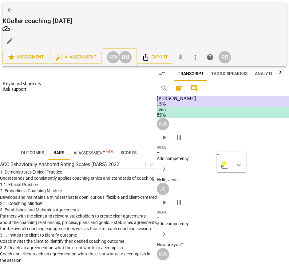
click at [228, 161] on icon "button" at bounding box center [223, 164] width 7 height 7
drag, startPoint x: 195, startPoint y: 94, endPoint x: 187, endPoint y: 90, distance: 8.7
click at [198, 87] on div "+" at bounding box center [208, 90] width 30 height 6
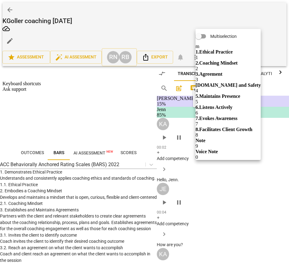
click at [222, 71] on b "3.Agreement" at bounding box center [209, 73] width 27 height 5
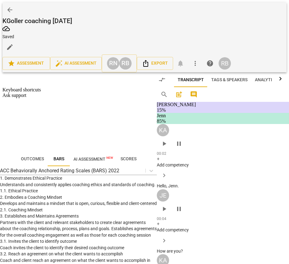
scroll to position [3965, 0]
drag, startPoint x: 240, startPoint y: 122, endPoint x: 183, endPoint y: 116, distance: 57.3
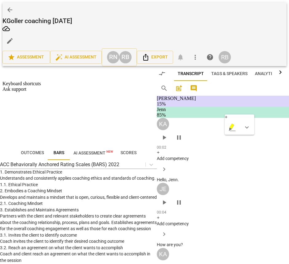
drag, startPoint x: 182, startPoint y: 115, endPoint x: 239, endPoint y: 122, distance: 57.4
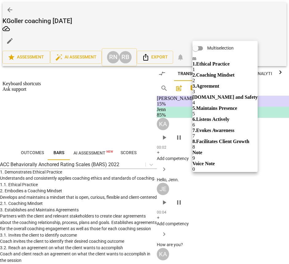
click at [219, 83] on b "3.Agreement" at bounding box center [205, 85] width 27 height 5
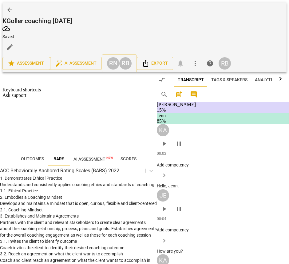
scroll to position [4228, 0]
type textarea "I"
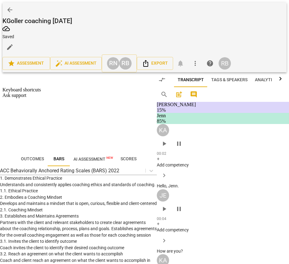
type textarea "I"
type textarea "I l"
type textarea "I li"
type textarea "I liv"
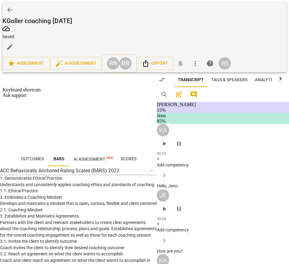
type textarea "I live"
type textarea "I liv"
type textarea "I li"
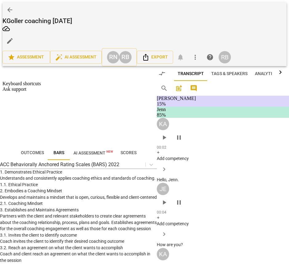
type textarea "I l"
type textarea "I lo"
type textarea "I lov"
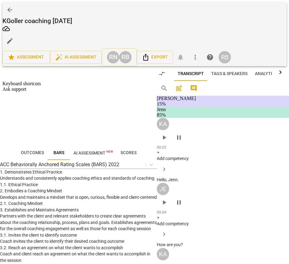
type textarea "I love"
type textarea "I love t"
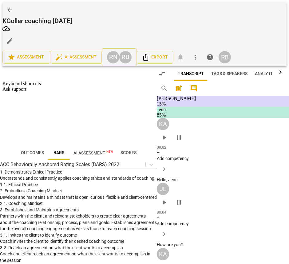
type textarea "I love t"
type textarea "I love th"
type textarea "I love the"
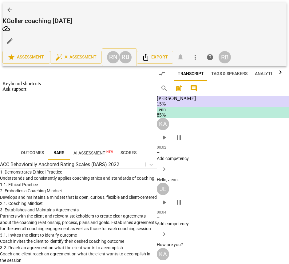
type textarea "I love the"
type textarea "I love the w"
type textarea "I love the wa"
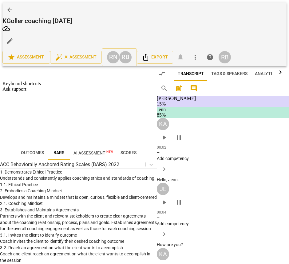
type textarea "I love the wa"
type textarea "I love the way"
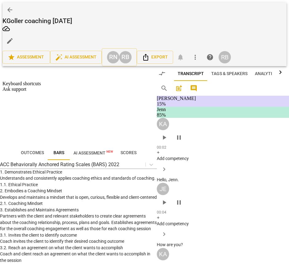
type textarea "I love the way y"
type textarea "I love the way yo"
type textarea "I love the way you"
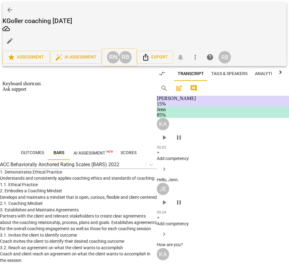
type textarea "I love the way you"
type textarea "I love the way your"
type textarea "I love the way you"
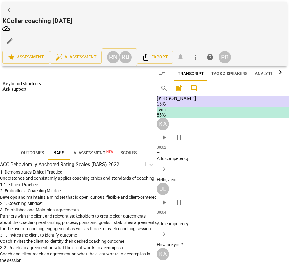
type textarea "I love the way you"
type textarea "I love the way you p"
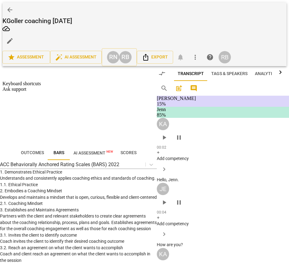
type textarea "I love the way you ph"
type textarea "I love the way you phr"
type textarea "I love the way you phra"
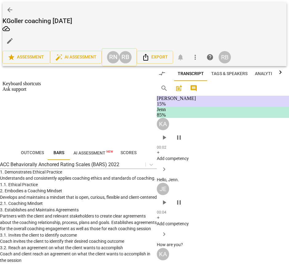
type textarea "I love the way you phras"
type textarea "I love the way you phrase"
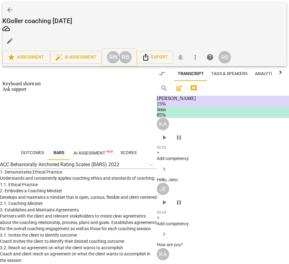
type textarea "I love the way you phrase t"
type textarea "I love the way you phrase th"
type textarea "I love the way you phrase thi"
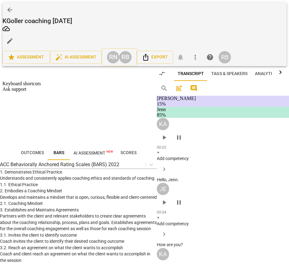
type textarea "I love the way you phrase thi"
type textarea "I love the way you phrase this"
type textarea "I love the way you phrase this!"
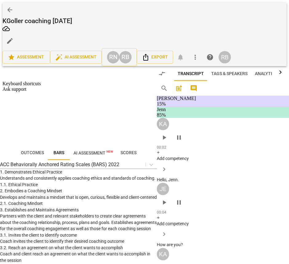
type textarea "I love the way you phrase this!"
drag, startPoint x: 267, startPoint y: 175, endPoint x: 254, endPoint y: 173, distance: 12.8
drag, startPoint x: 215, startPoint y: 159, endPoint x: 232, endPoint y: 105, distance: 57.1
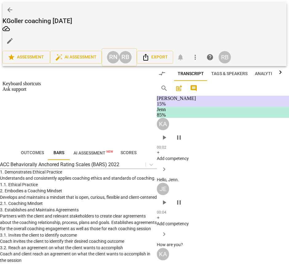
drag, startPoint x: 216, startPoint y: 164, endPoint x: 194, endPoint y: 101, distance: 66.3
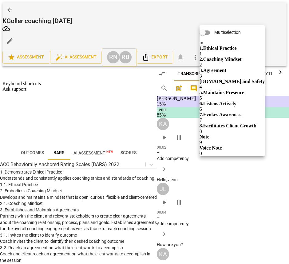
click at [241, 112] on b "7.Evokes Awareness" at bounding box center [221, 114] width 42 height 5
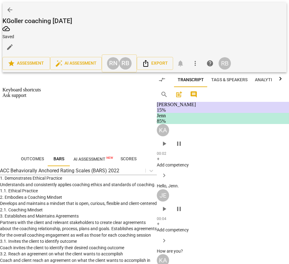
scroll to position [4744, 0]
type textarea "t"
type textarea "th"
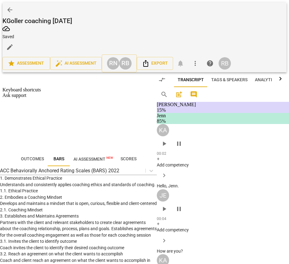
type textarea "thi"
type textarea "this"
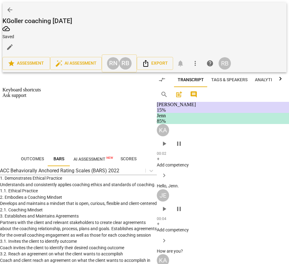
type textarea "this"
type textarea "this w"
type textarea "this wa"
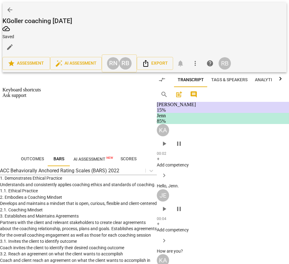
type textarea "this was"
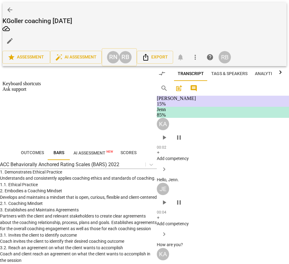
type textarea "this was i"
type textarea "this was in"
type textarea "this was int"
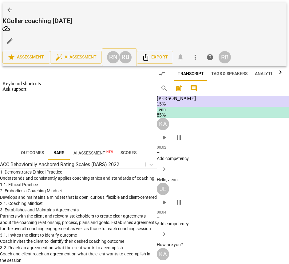
type textarea "this was int"
type textarea "this was inte"
type textarea "this was inter"
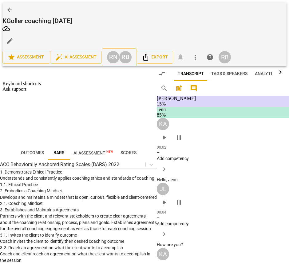
type textarea "this was intere"
type textarea "this was interes"
type textarea "this was interest"
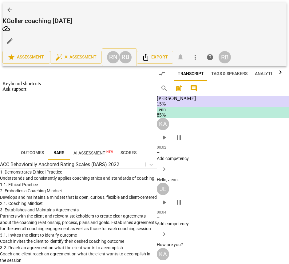
type textarea "this was interest"
type textarea "this was interesti"
type textarea "this was interestin"
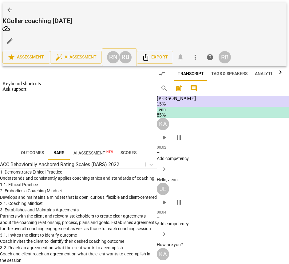
type textarea "this was interestin"
type textarea "this was interesting"
type textarea "this was interesting,"
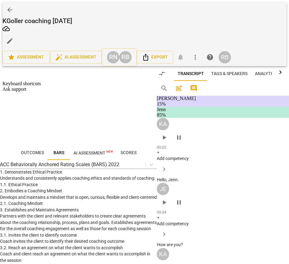
type textarea "this was interesting,"
type textarea "this was interesting, i"
type textarea "this was interesting, it"
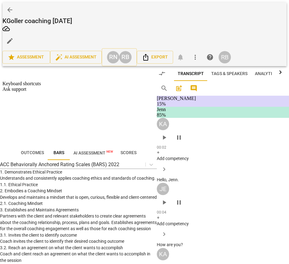
type textarea "this was interesting, it"
type textarea "this was interesting, it'"
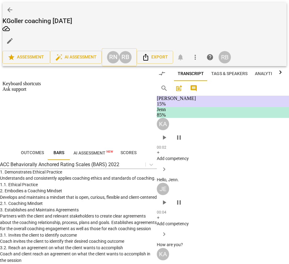
type textarea "this was interesting, it' o"
type textarea "this was interesting, it' of"
type textarea "this was interesting, it' off"
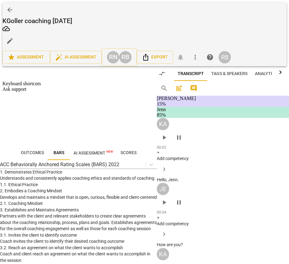
type textarea "this was interesting, it' off"
type textarea "this was interesting, it' offe"
type textarea "this was interesting, it' offer"
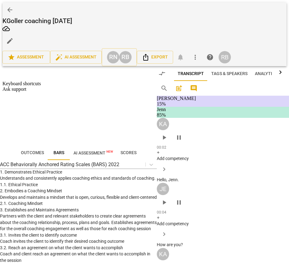
type textarea "this was interesting, it' offeri"
type textarea "this was interesting, it' offerin"
type textarea "this was interesting, it' offering"
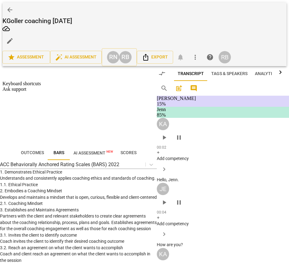
type textarea "this was interesting, it' offering"
type textarea "this was interesting, it' offering s"
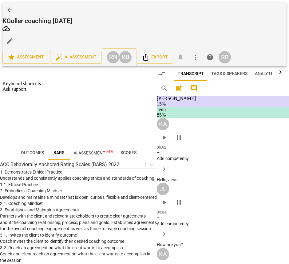
type textarea "this was interesting, it' offering so"
type textarea "this was interesting, it' offering som"
type textarea "this was interesting, it' offering some"
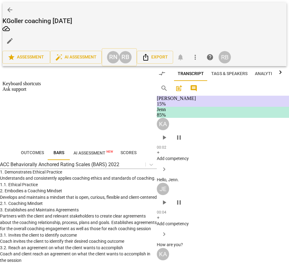
type textarea "this was interesting, it' offering some"
type textarea "this was interesting, it' offering somet"
type textarea "this was interesting, it' offering someth"
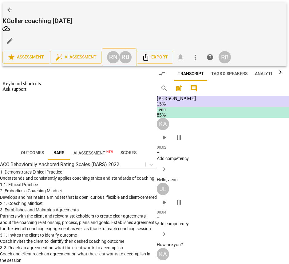
scroll to position [23, 0]
type textarea "this was interesting, it' offering somethi"
type textarea "this was interesting, it' offering somethin"
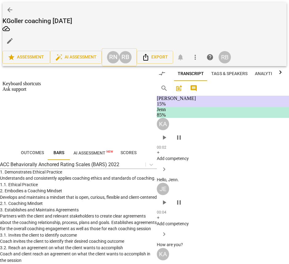
type textarea "this was interesting, it' offering something"
type textarea "this was interesting, it' offering something i"
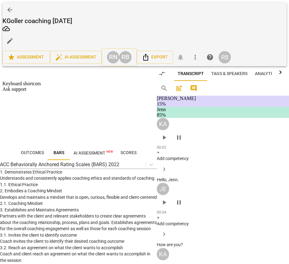
type textarea "this was interesting, it' offering something i"
type textarea "this was interesting, it' offering something in"
type textarea "this was interesting, it' offering something in,"
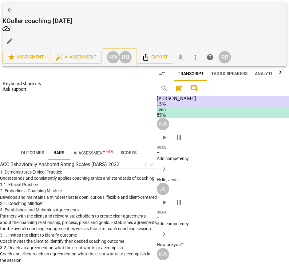
type textarea "this was interesting, it' offering something in,"
type textarea "this was interesting, it' offering something in, b"
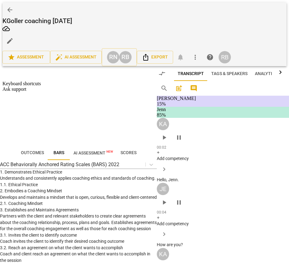
type textarea "this was interesting, it' offering something in, bu"
type textarea "this was interesting, it' offering something in, but"
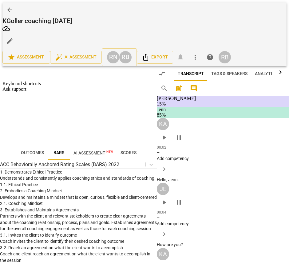
type textarea "this was interesting, it' offering something in, but"
type textarea "this was interesting, it' offering something in, but y"
type textarea "this was interesting, it' offering something in, but yo"
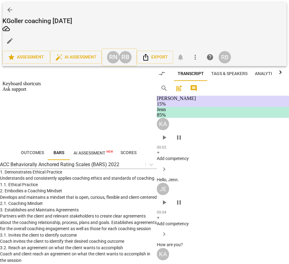
type textarea "this was interesting, it' offering something in, but you"
type textarea "this was interesting, it' offering something in, but you a"
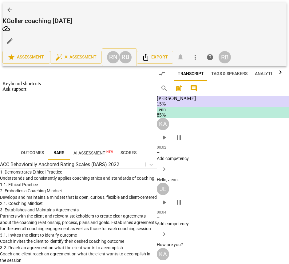
type textarea "this was interesting, it' offering something in, but you a"
type textarea "this was interesting, it' offering something in, but you ar"
type textarea "this was interesting, it' offering something in, but you are"
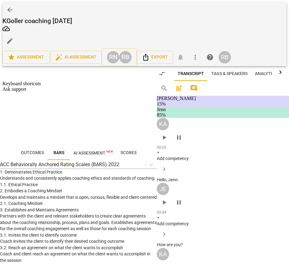
type textarea "this was interesting, it' offering something in, but you are"
type textarea "this was interesting, it' offering something in, but you are h"
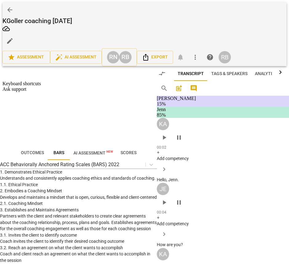
type textarea "this was interesting, it' offering something in, but you are ho"
drag, startPoint x: 252, startPoint y: 239, endPoint x: 256, endPoint y: 241, distance: 4.4
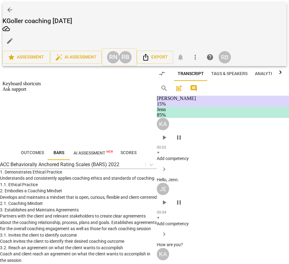
drag, startPoint x: 263, startPoint y: 232, endPoint x: 255, endPoint y: 232, distance: 7.4
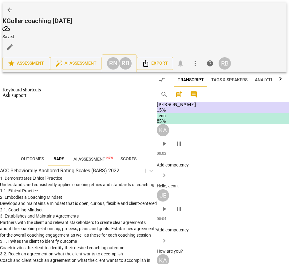
scroll to position [4934, 0]
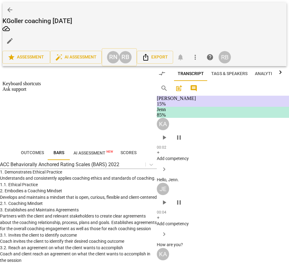
scroll to position [5146, 0]
drag, startPoint x: 196, startPoint y: 175, endPoint x: 199, endPoint y: 198, distance: 22.9
click at [207, 200] on icon "button" at bounding box center [205, 201] width 3 height 3
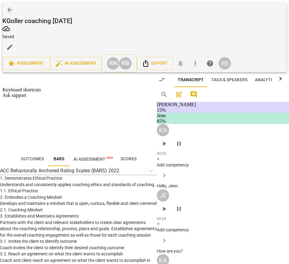
scroll to position [5212, 0]
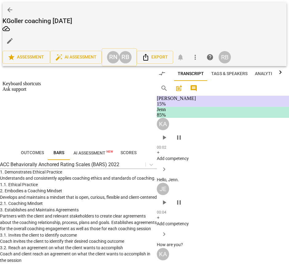
drag, startPoint x: 192, startPoint y: 183, endPoint x: 193, endPoint y: 189, distance: 6.4
drag, startPoint x: 195, startPoint y: 189, endPoint x: 191, endPoint y: 184, distance: 5.9
click at [199, 182] on div "+" at bounding box center [211, 183] width 30 height 6
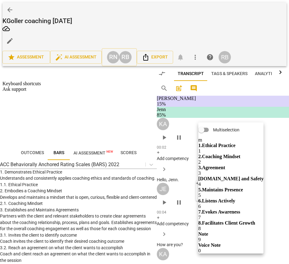
click at [235, 198] on b "6.Listens Actively" at bounding box center [216, 200] width 37 height 5
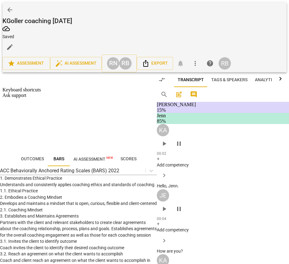
scroll to position [5231, 0]
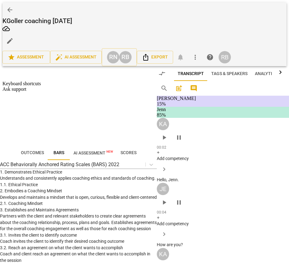
scroll to position [5747, 0]
drag, startPoint x: 217, startPoint y: 143, endPoint x: 182, endPoint y: 120, distance: 42.0
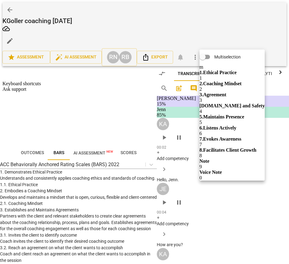
click at [238, 136] on b "7.Evokes Awareness" at bounding box center [221, 138] width 42 height 5
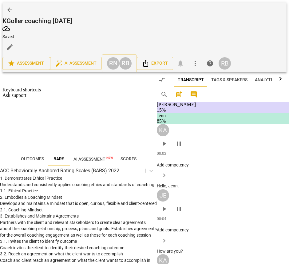
scroll to position [5879, 0]
click at [12, 182] on button "Play" at bounding box center [18, 185] width 13 height 6
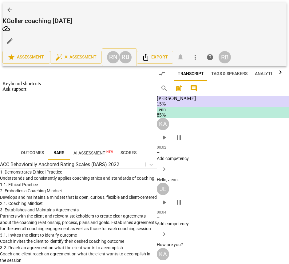
scroll to position [5782, 0]
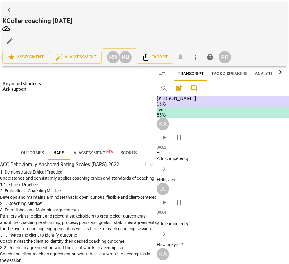
drag, startPoint x: 198, startPoint y: 229, endPoint x: 195, endPoint y: 218, distance: 11.8
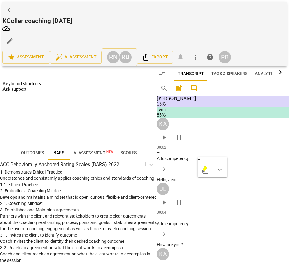
click at [204, 158] on div "+" at bounding box center [213, 160] width 30 height 6
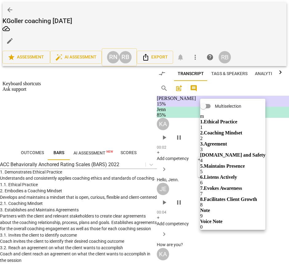
click at [246, 196] on b "8.Facilitates Client Growth" at bounding box center [228, 198] width 57 height 5
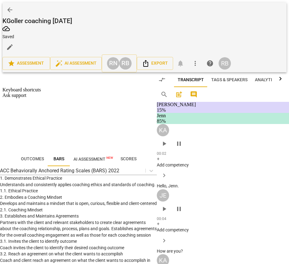
scroll to position [6383, 0]
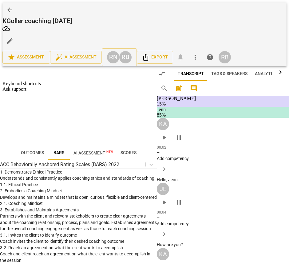
drag, startPoint x: 213, startPoint y: 139, endPoint x: 177, endPoint y: 128, distance: 37.8
click at [218, 131] on div "+" at bounding box center [227, 132] width 30 height 6
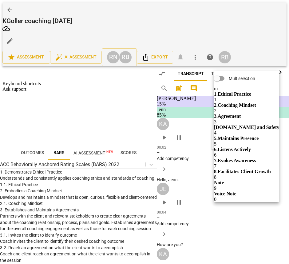
click at [249, 169] on b "8.Facilitates Client Growth" at bounding box center [242, 171] width 57 height 5
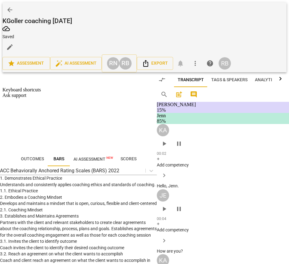
scroll to position [6516, 0]
click at [12, 182] on button "Play" at bounding box center [18, 185] width 13 height 6
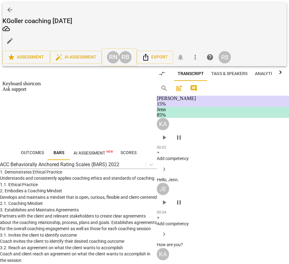
scroll to position [6901, 0]
drag, startPoint x: 226, startPoint y: 226, endPoint x: 182, endPoint y: 215, distance: 45.0
click at [228, 218] on div "+" at bounding box center [239, 220] width 30 height 6
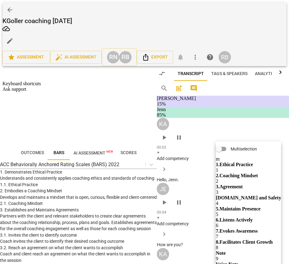
click at [247, 239] on b "8.Facilitates Client Growth" at bounding box center [244, 241] width 57 height 5
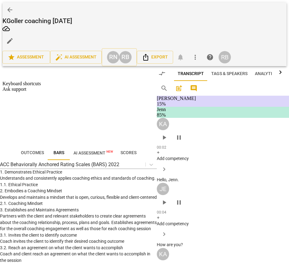
scroll to position [6702, 0]
click at [13, 175] on button "Pause" at bounding box center [20, 178] width 17 height 6
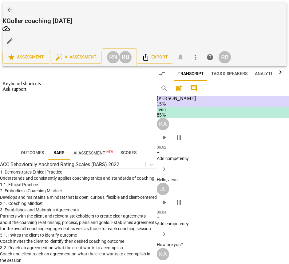
drag, startPoint x: 227, startPoint y: 182, endPoint x: 206, endPoint y: 171, distance: 24.2
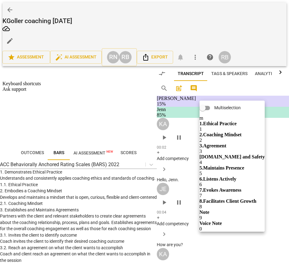
click at [232, 198] on b "8.Facilitates Client Growth" at bounding box center [228, 200] width 57 height 5
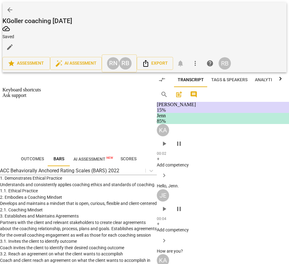
scroll to position [7656, 0]
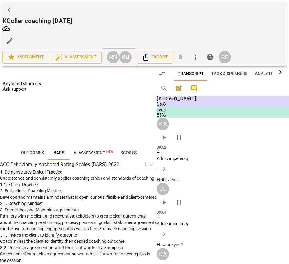
click at [12, 175] on button "Play" at bounding box center [18, 178] width 13 height 6
click at [12, 175] on button "Pause" at bounding box center [20, 178] width 17 height 6
drag, startPoint x: 11, startPoint y: 84, endPoint x: 65, endPoint y: 70, distance: 55.2
click at [13, 175] on button "Play" at bounding box center [18, 178] width 13 height 6
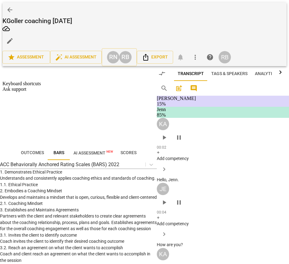
scroll to position [7342, 0]
drag, startPoint x: 229, startPoint y: 106, endPoint x: 181, endPoint y: 108, distance: 47.7
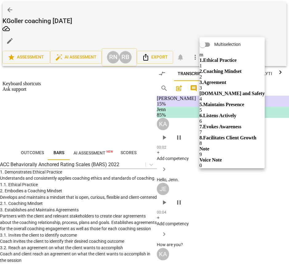
click at [236, 113] on b "6.Listens Actively" at bounding box center [218, 115] width 37 height 5
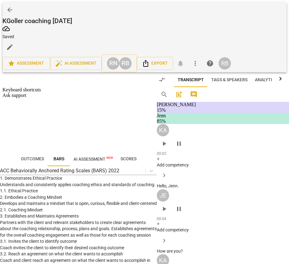
scroll to position [7533, 0]
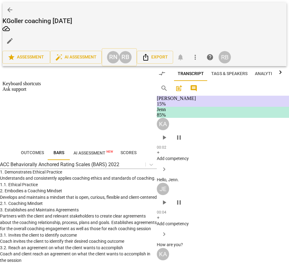
scroll to position [7527, 0]
drag, startPoint x: 219, startPoint y: 90, endPoint x: 218, endPoint y: 97, distance: 6.8
click at [225, 100] on icon "button" at bounding box center [223, 101] width 3 height 3
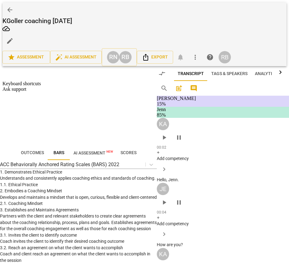
drag, startPoint x: 198, startPoint y: 78, endPoint x: 202, endPoint y: 61, distance: 18.0
drag, startPoint x: 202, startPoint y: 61, endPoint x: 198, endPoint y: 76, distance: 15.8
click at [206, 84] on icon "button" at bounding box center [204, 85] width 3 height 3
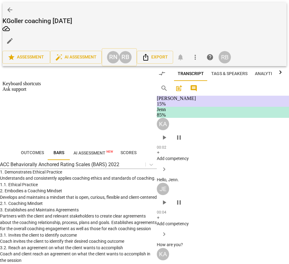
scroll to position [2013, 0]
drag, startPoint x: 221, startPoint y: 106, endPoint x: 183, endPoint y: 80, distance: 45.5
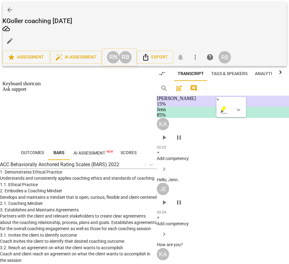
click at [223, 98] on div "+" at bounding box center [231, 100] width 30 height 6
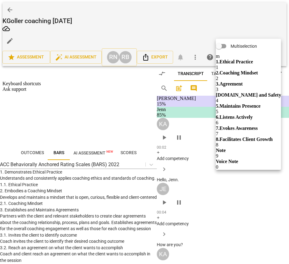
click at [254, 103] on b "5.Maintains Presence" at bounding box center [238, 105] width 45 height 5
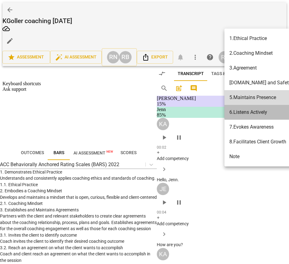
click at [260, 109] on div "6.Listens Actively" at bounding box center [248, 112] width 38 height 7
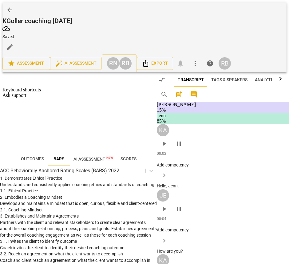
click at [208, 120] on div at bounding box center [144, 132] width 289 height 264
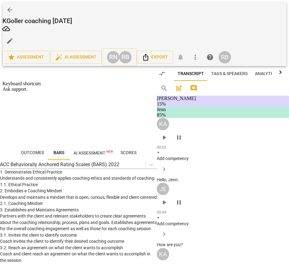
scroll to position [2343, 0]
click at [92, 221] on div "2.00 x" at bounding box center [46, 224] width 92 height 6
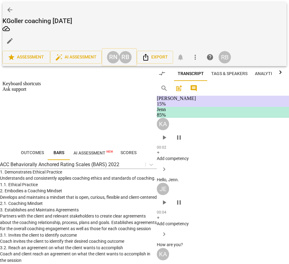
click at [92, 243] on li "1x" at bounding box center [52, 246] width 80 height 6
click at [12, 175] on button "Pause" at bounding box center [20, 178] width 17 height 6
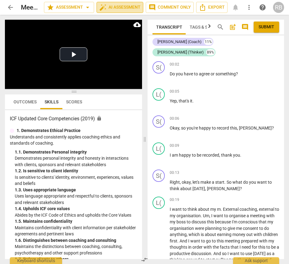
click at [132, 6] on span "auto_fix_high AI Assessment" at bounding box center [119, 7] width 41 height 7
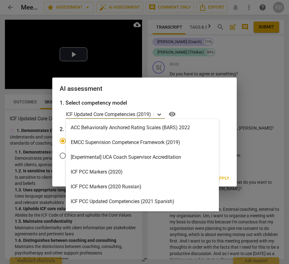
click at [160, 114] on icon at bounding box center [159, 114] width 4 height 2
click at [129, 174] on div "ICF PCC Markers (2020)" at bounding box center [142, 172] width 153 height 15
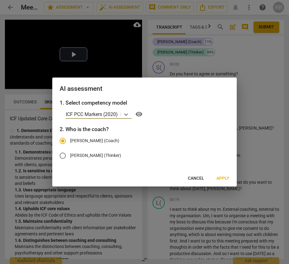
click at [222, 178] on span "Apply" at bounding box center [222, 178] width 13 height 6
